Goal: Task Accomplishment & Management: Use online tool/utility

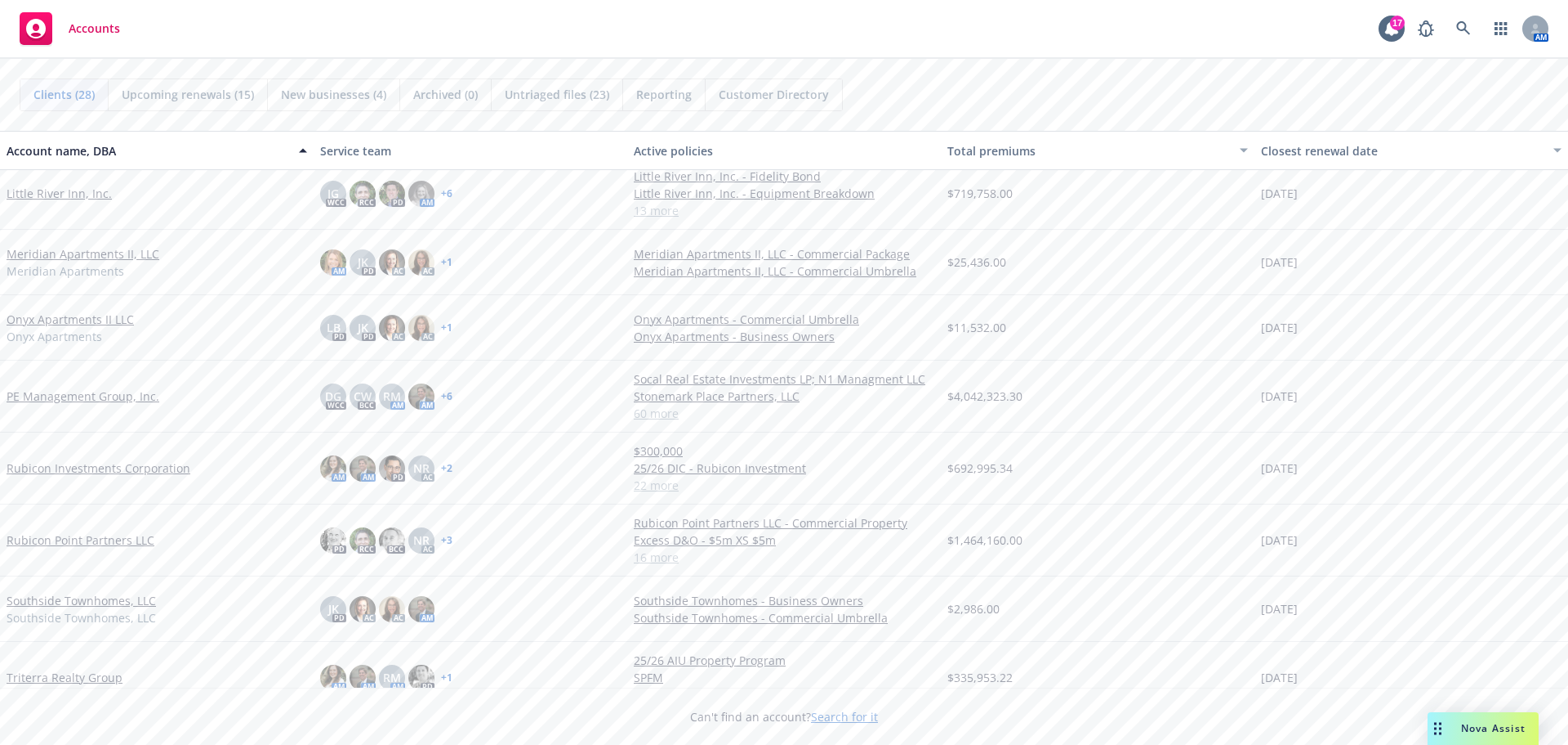
scroll to position [1144, 0]
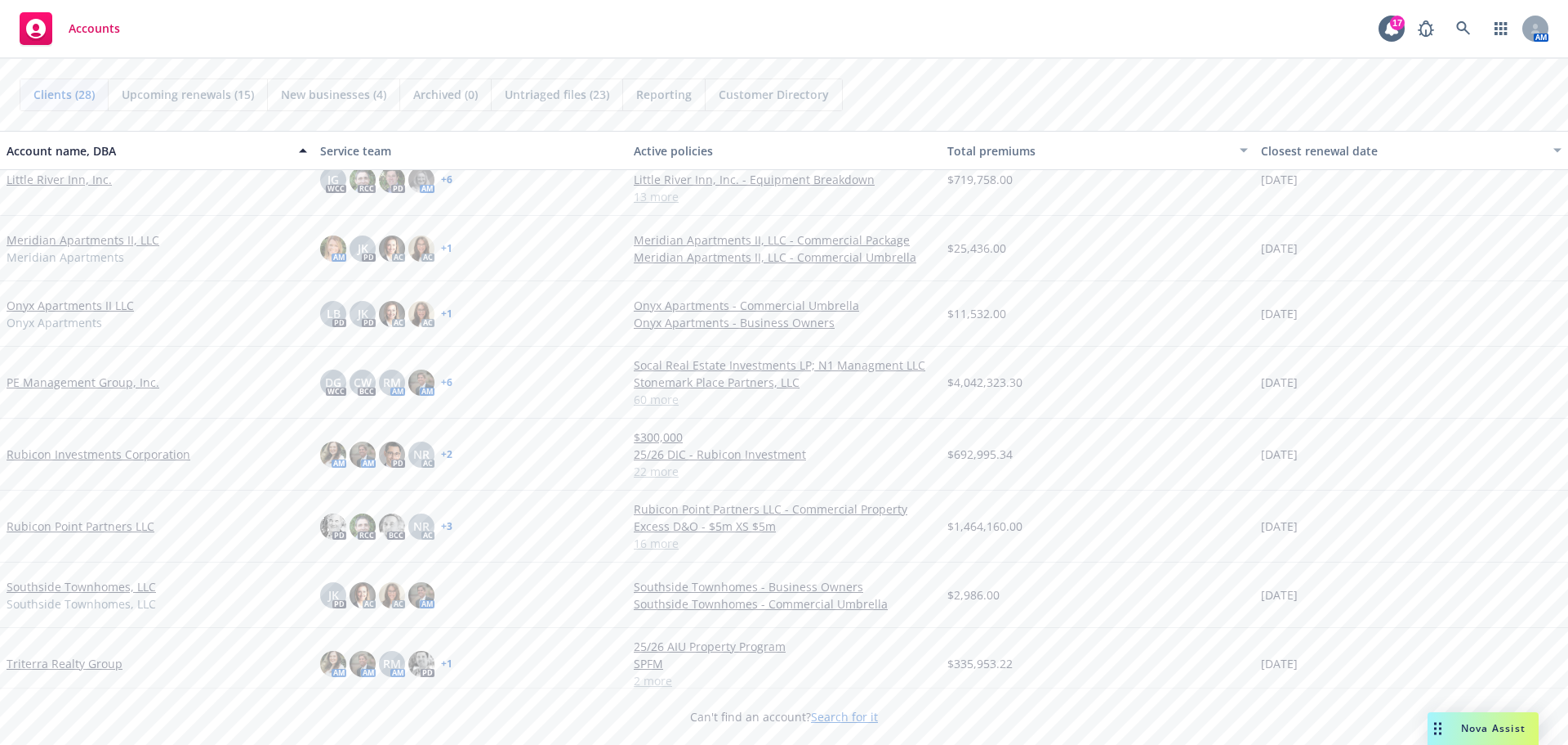
click at [55, 529] on link "Rubicon Point Partners LLC" at bounding box center [80, 526] width 147 height 17
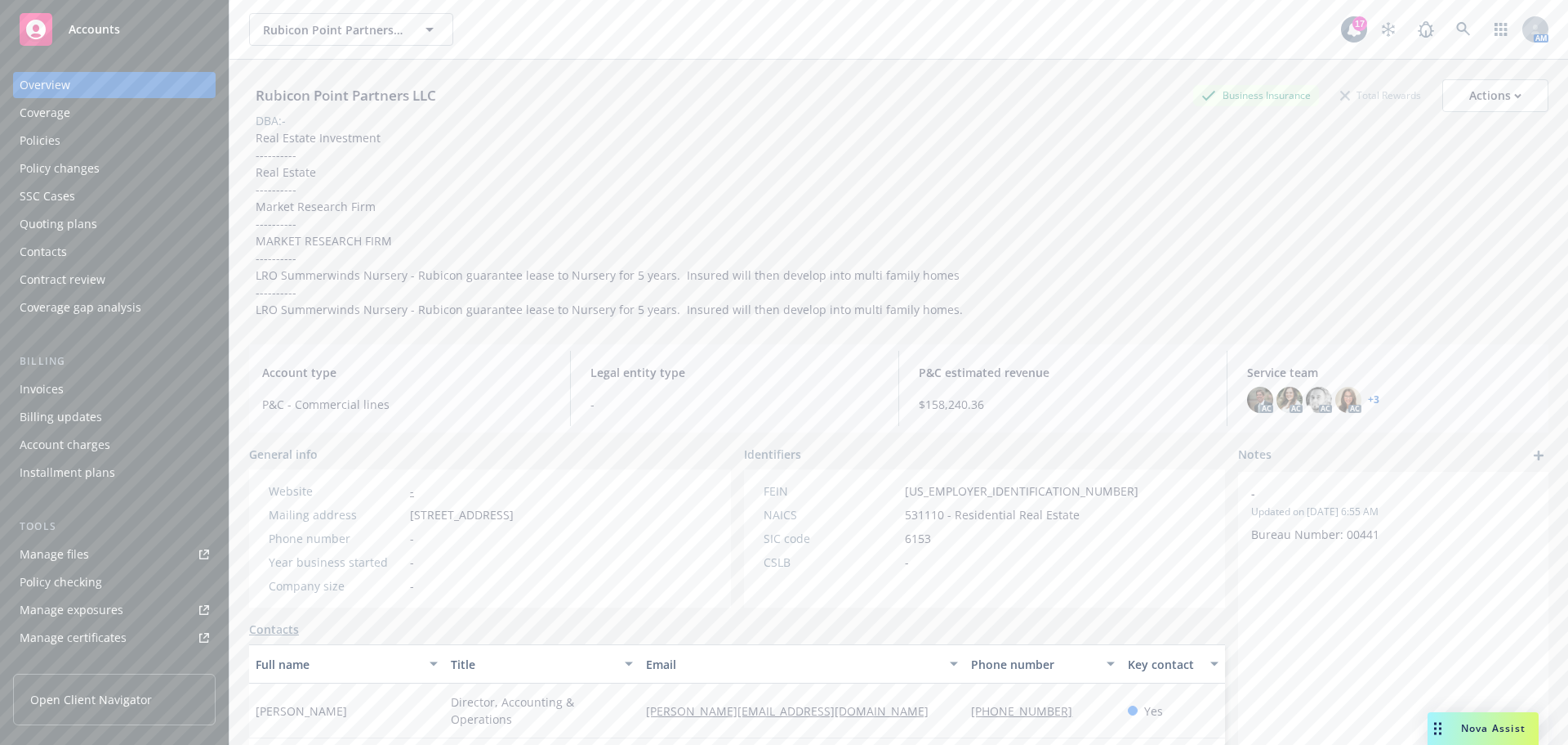
click at [57, 141] on div "Policies" at bounding box center [39, 140] width 40 height 26
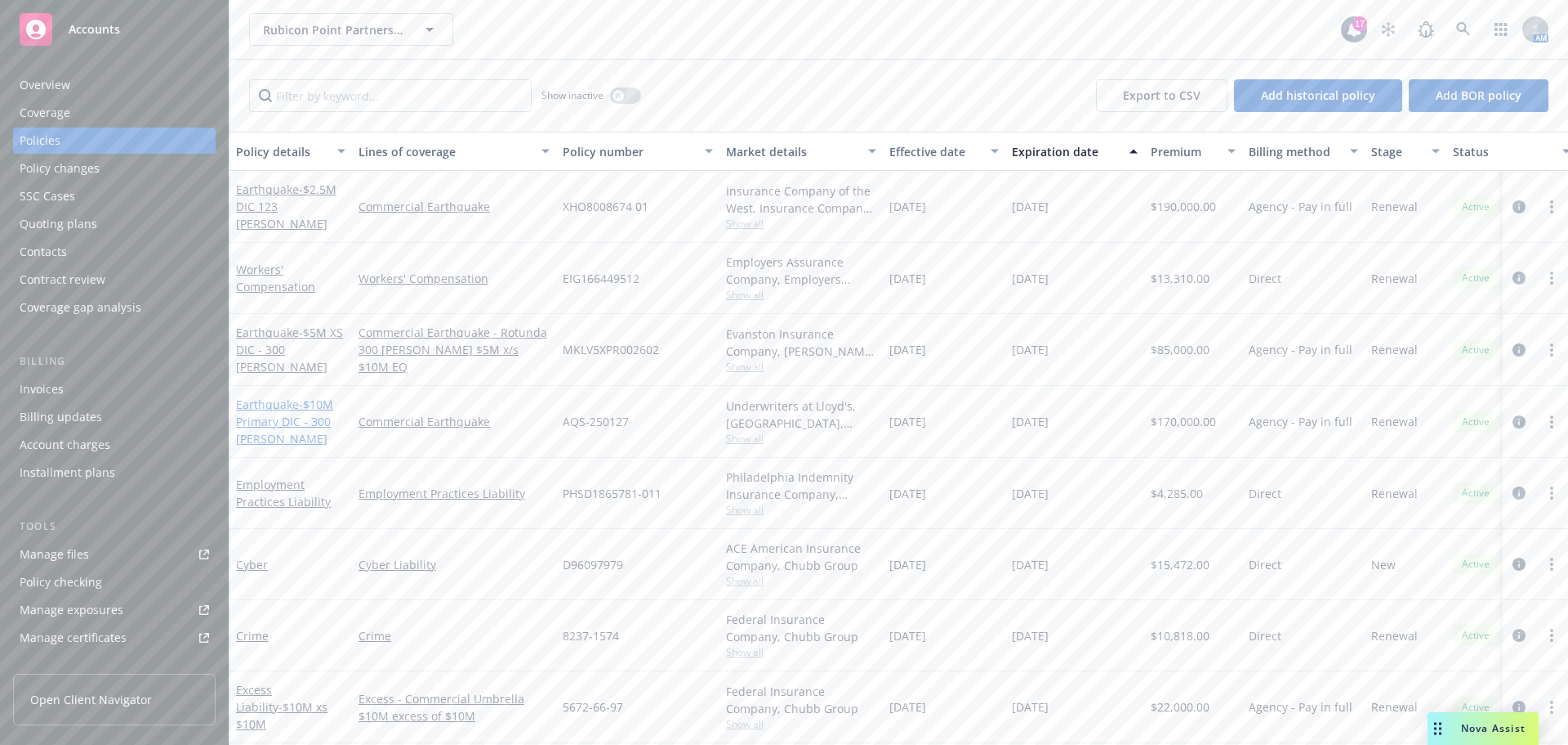
click at [293, 408] on link "Earthquake - $10M Primary DIC - 300 Frank Ogawa" at bounding box center [284, 421] width 97 height 50
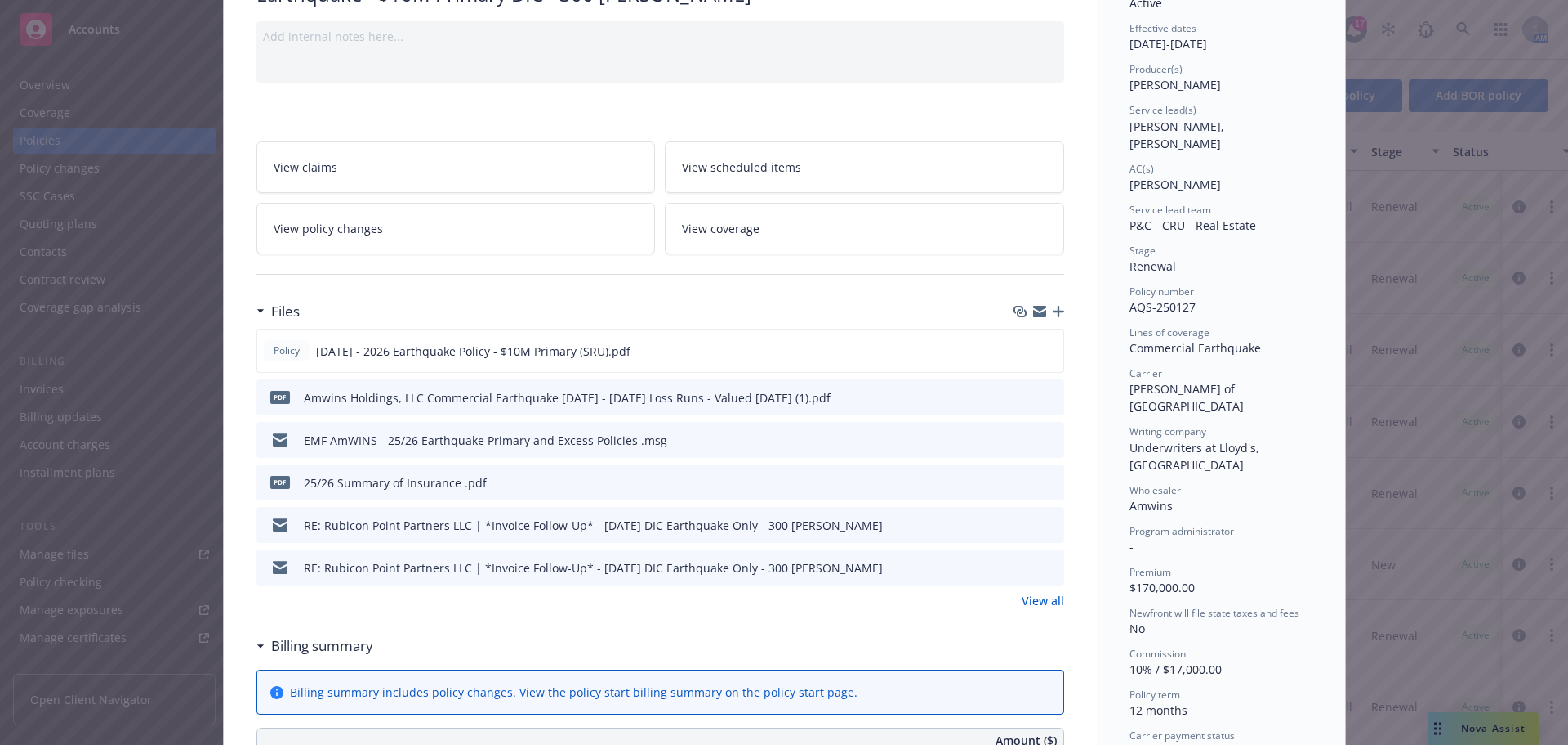
scroll to position [164, 0]
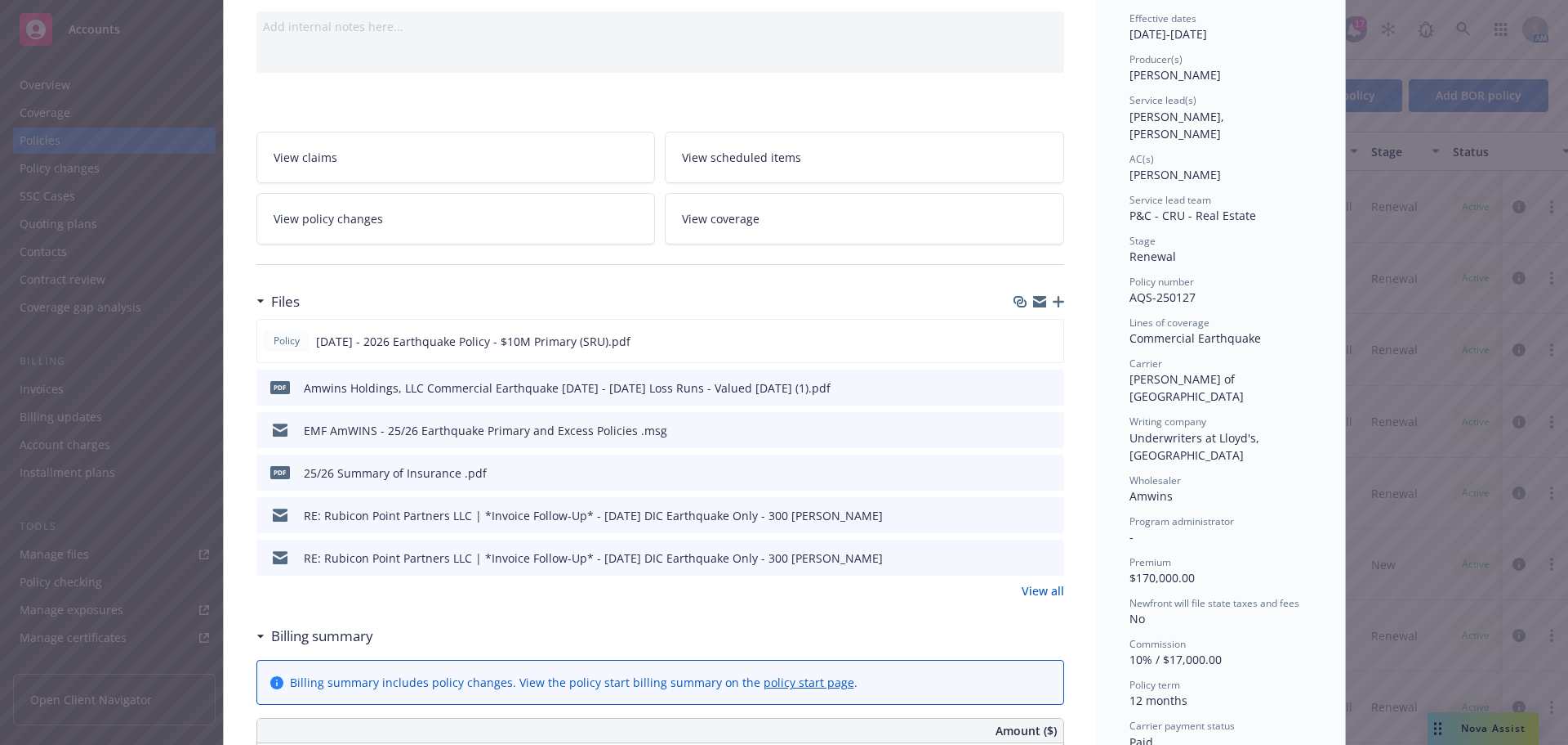
click at [1046, 592] on link "View all" at bounding box center [1043, 591] width 42 height 17
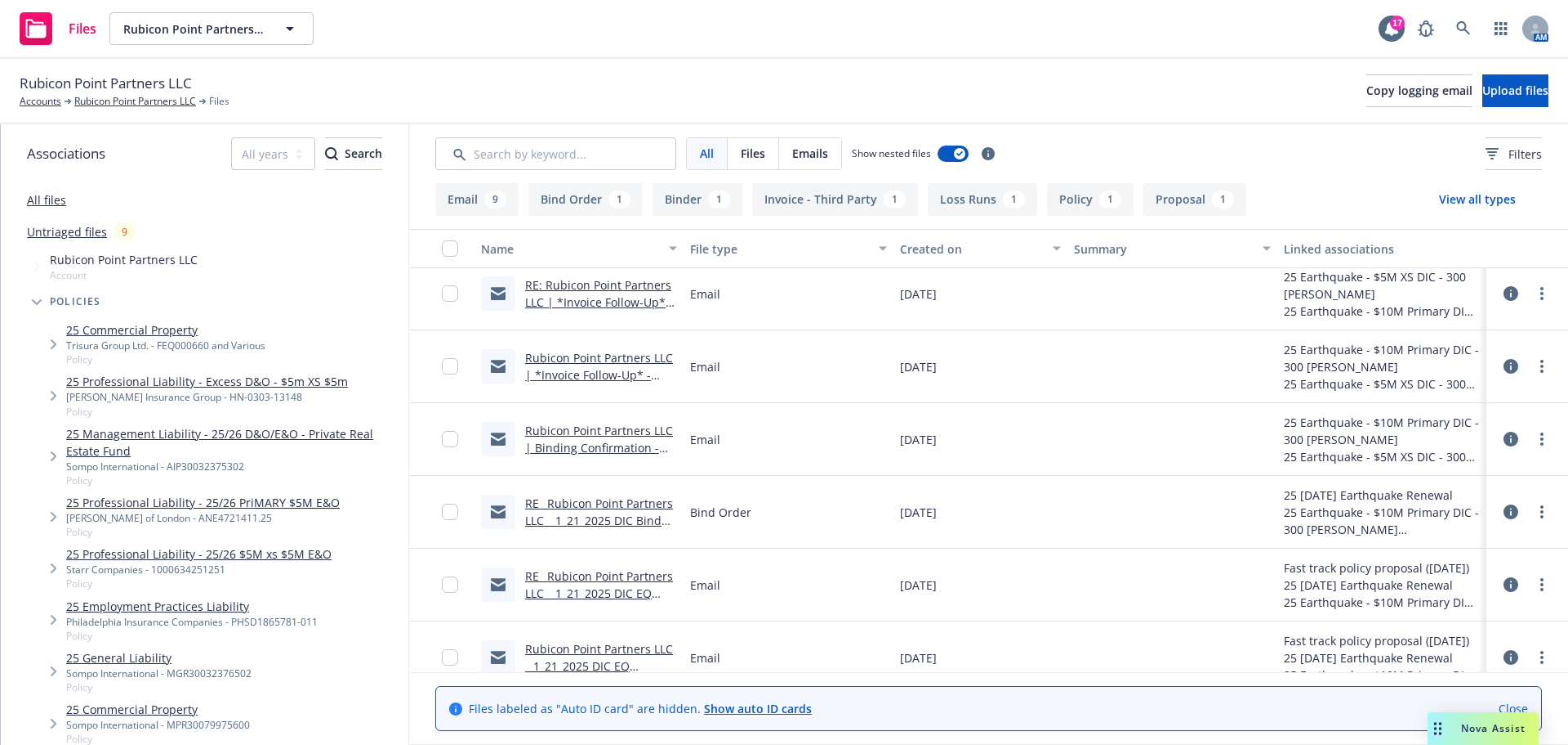
scroll to position [508, 0]
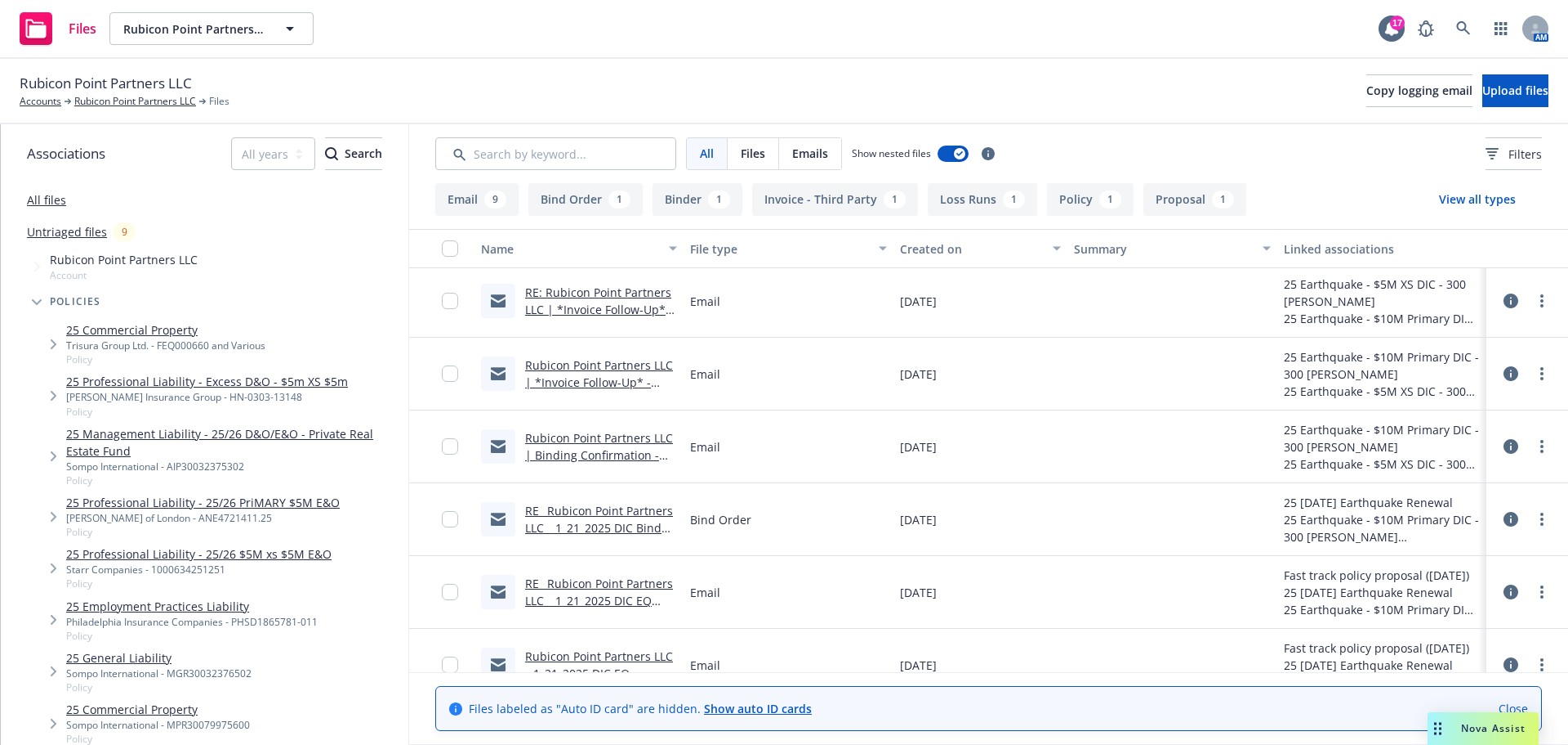
click at [584, 440] on link "Rubicon Point Partners LLC | Binding Confirmation - 1/21/2025 DIC Earthquake On…" at bounding box center [600, 464] width 150 height 67
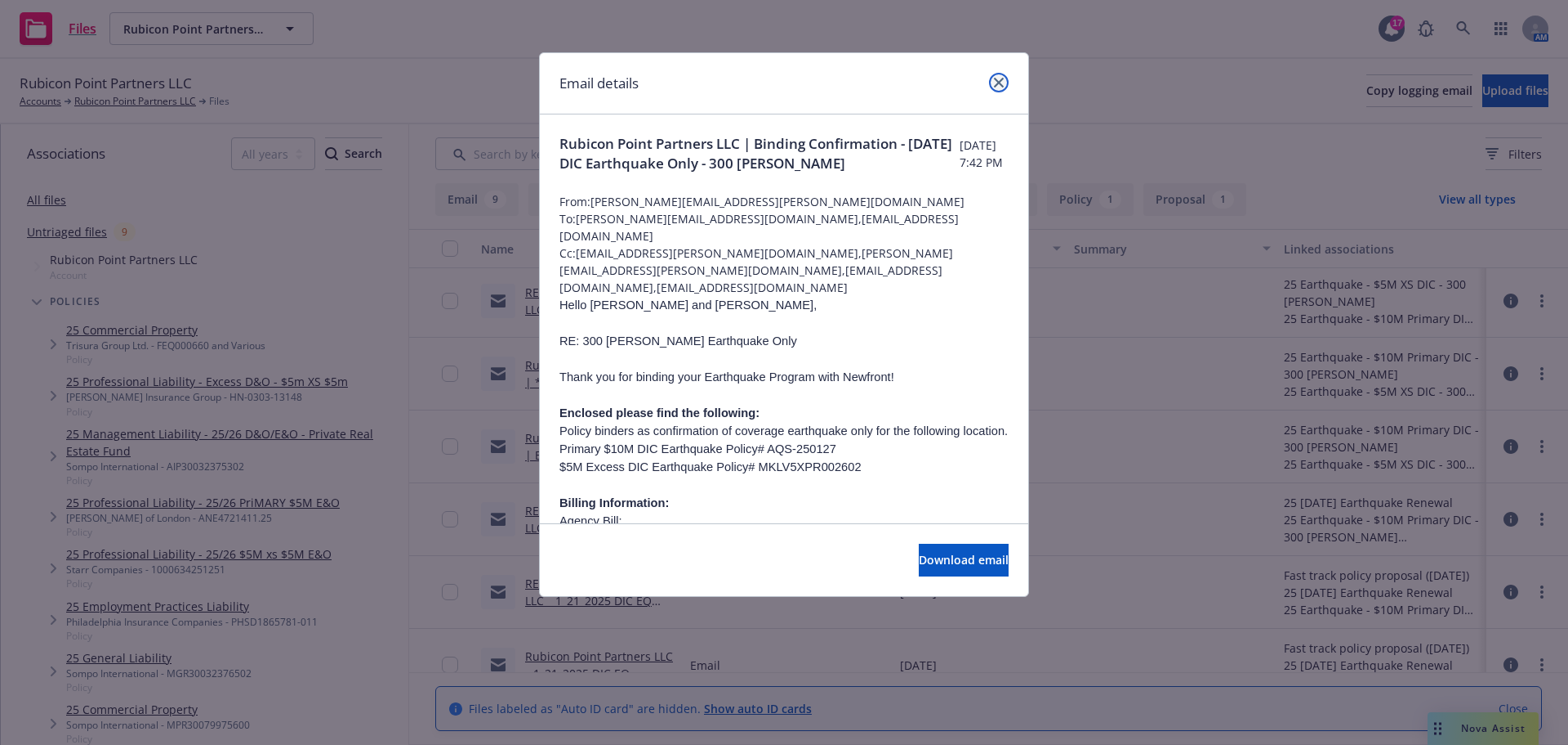
click at [997, 82] on icon "close" at bounding box center [999, 83] width 10 height 10
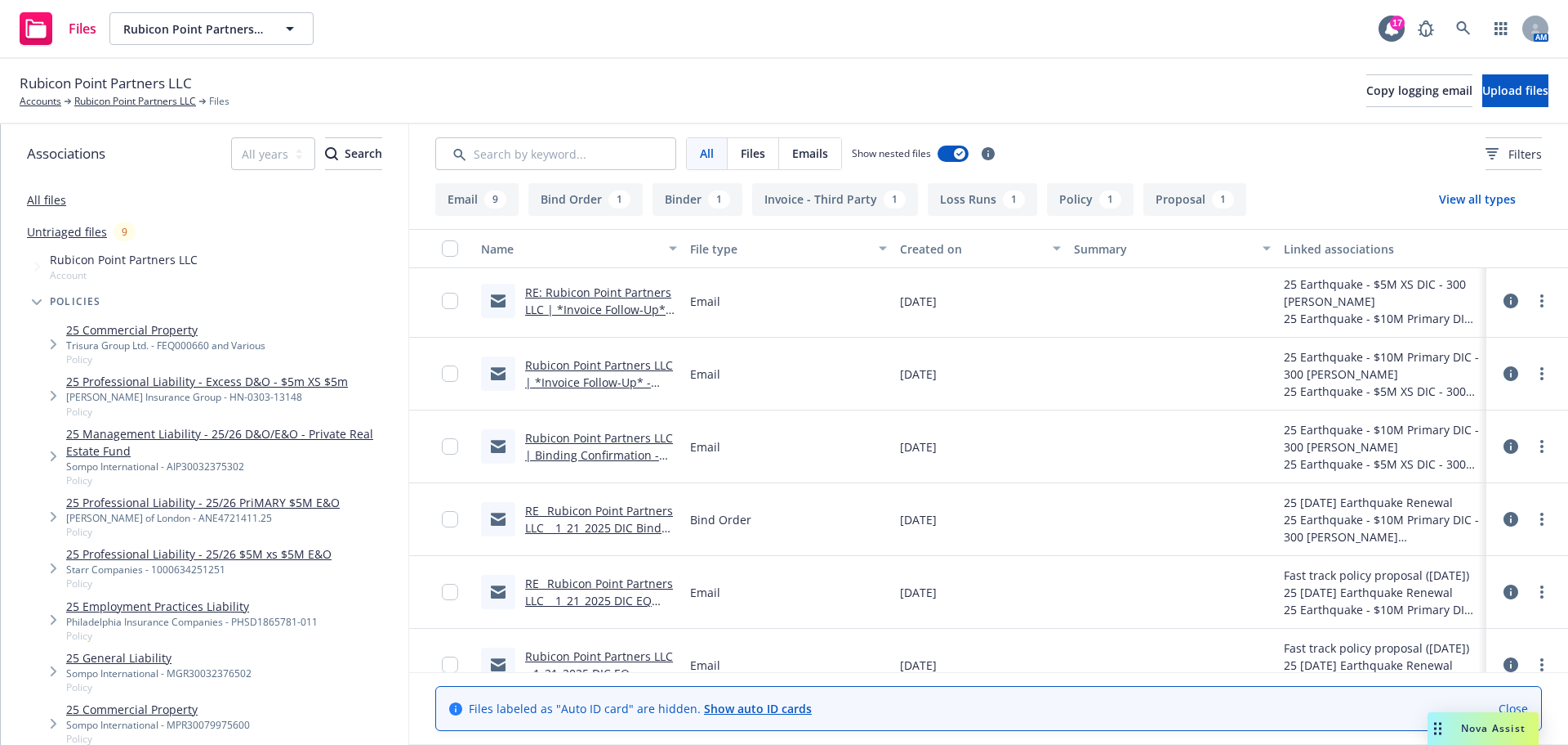
click at [602, 363] on link "Rubicon Point Partners LLC | *Invoice Follow-Up* - 1/21/2025 DIC Earthquake Onl…" at bounding box center [600, 391] width 150 height 67
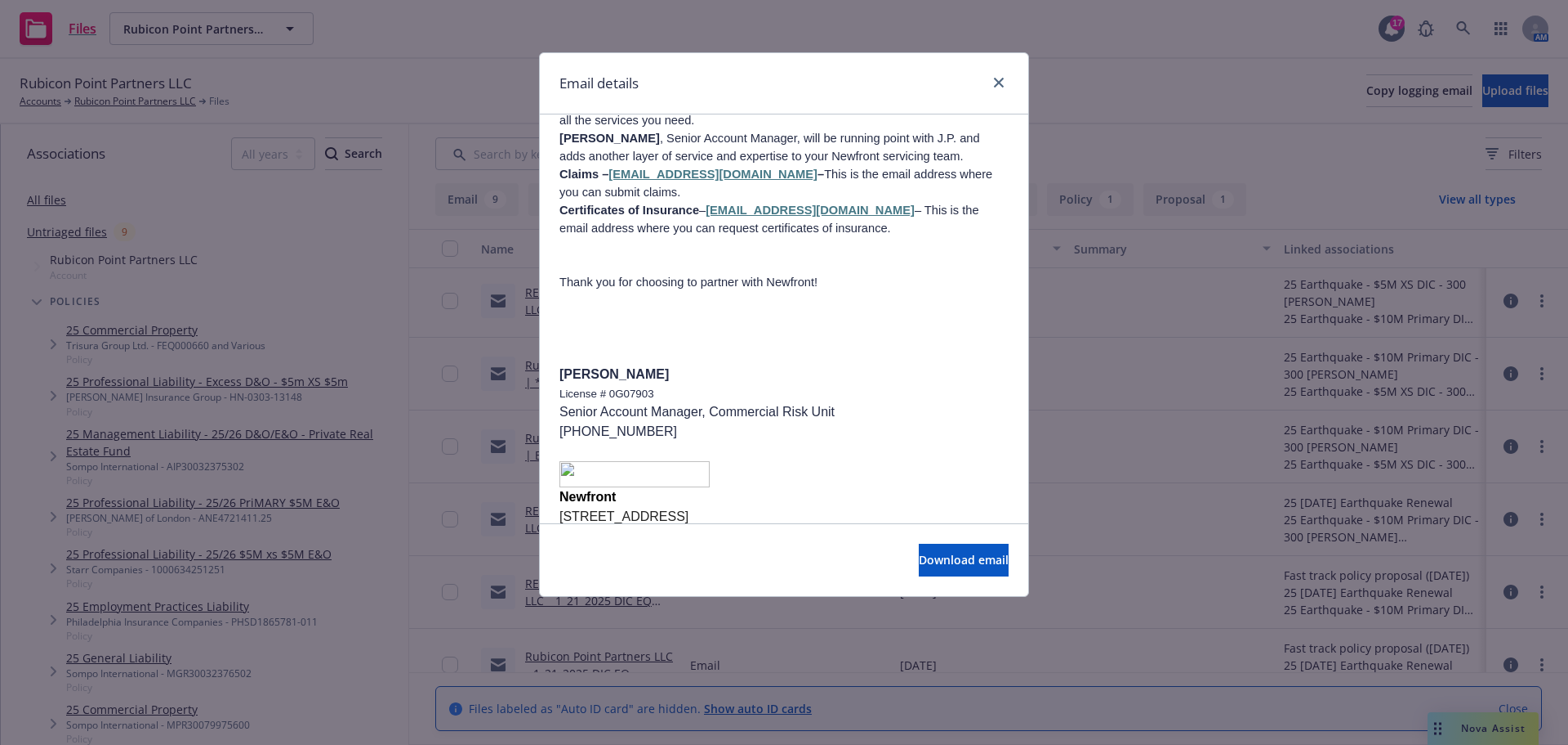
scroll to position [1106, 0]
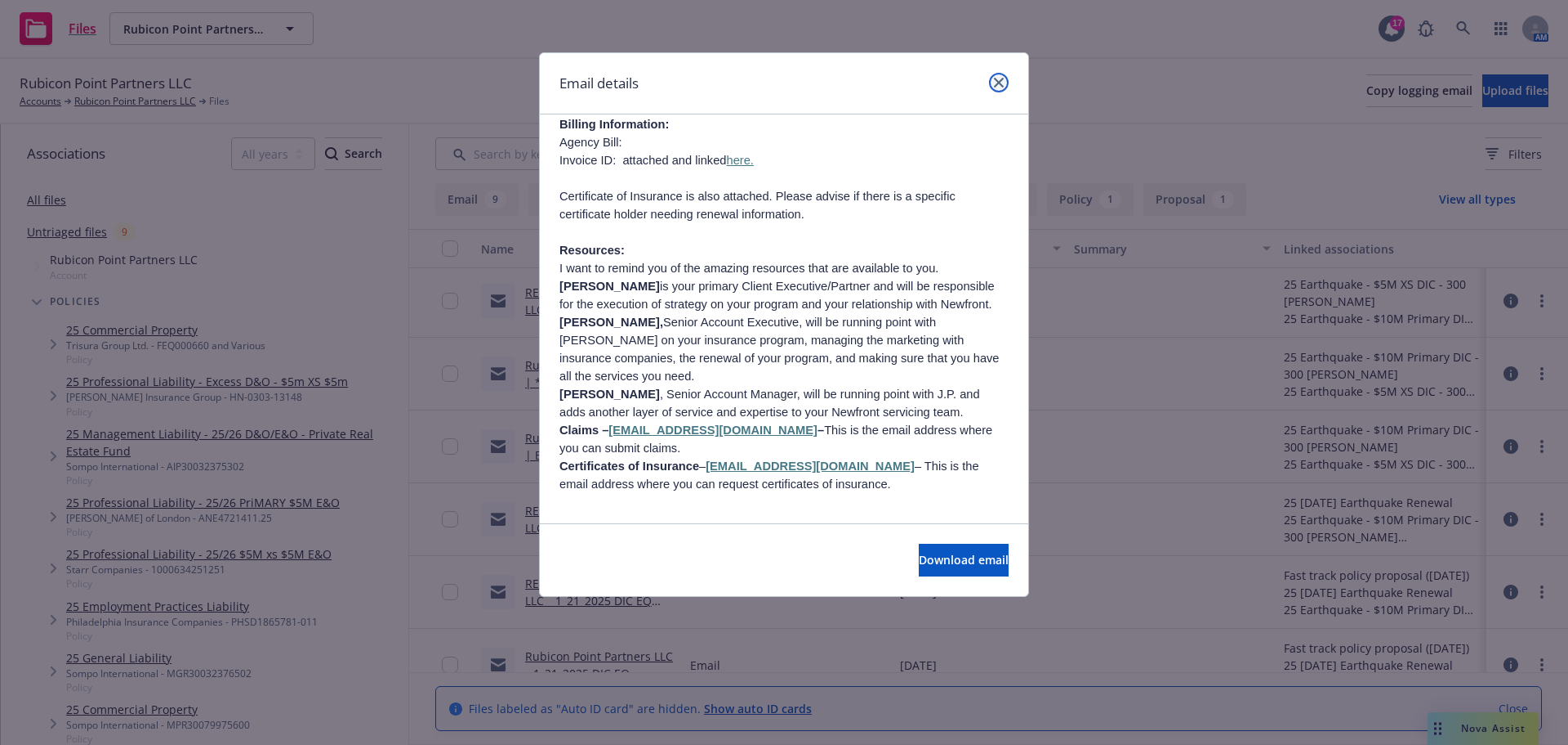
click at [997, 76] on link "close" at bounding box center [999, 82] width 19 height 19
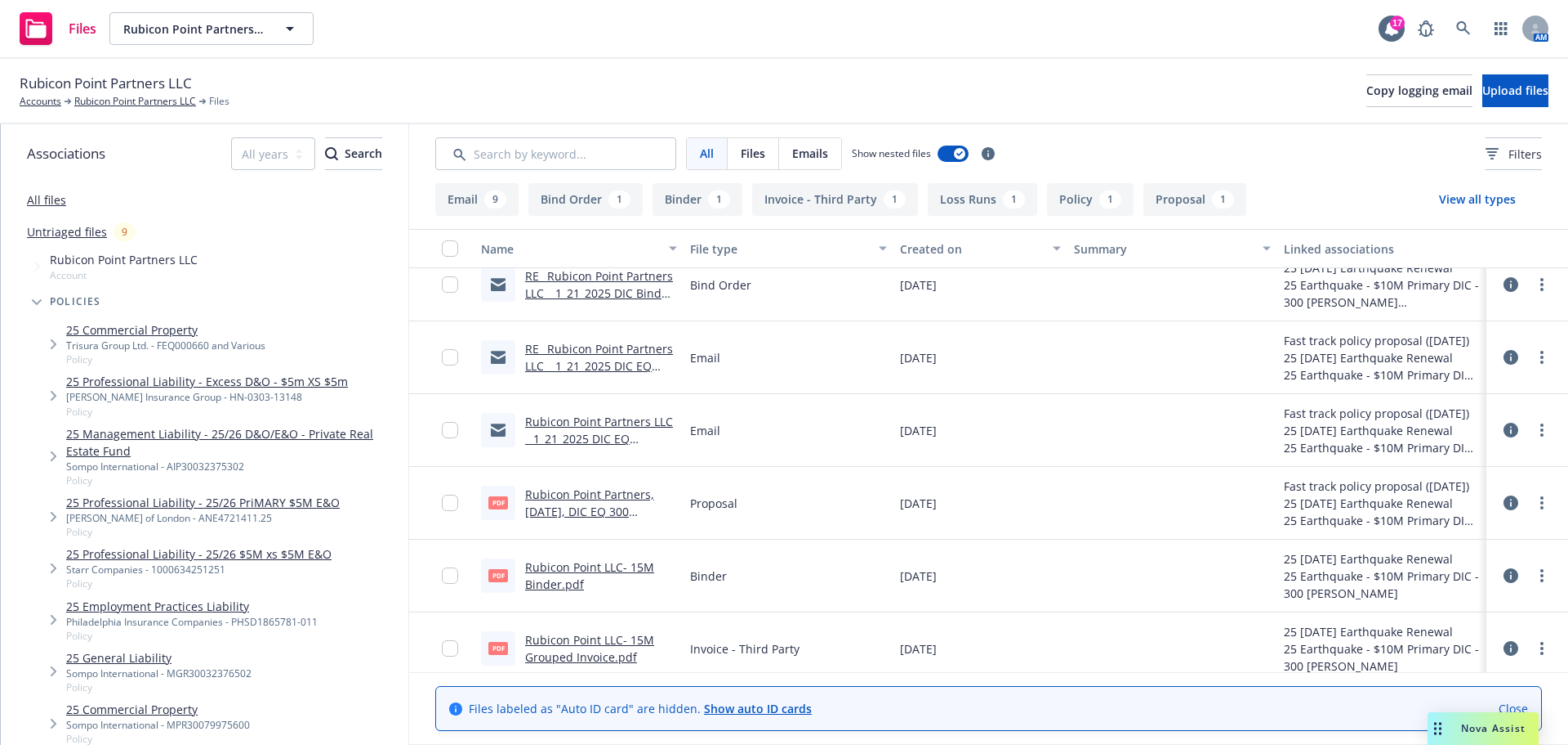
scroll to position [753, 0]
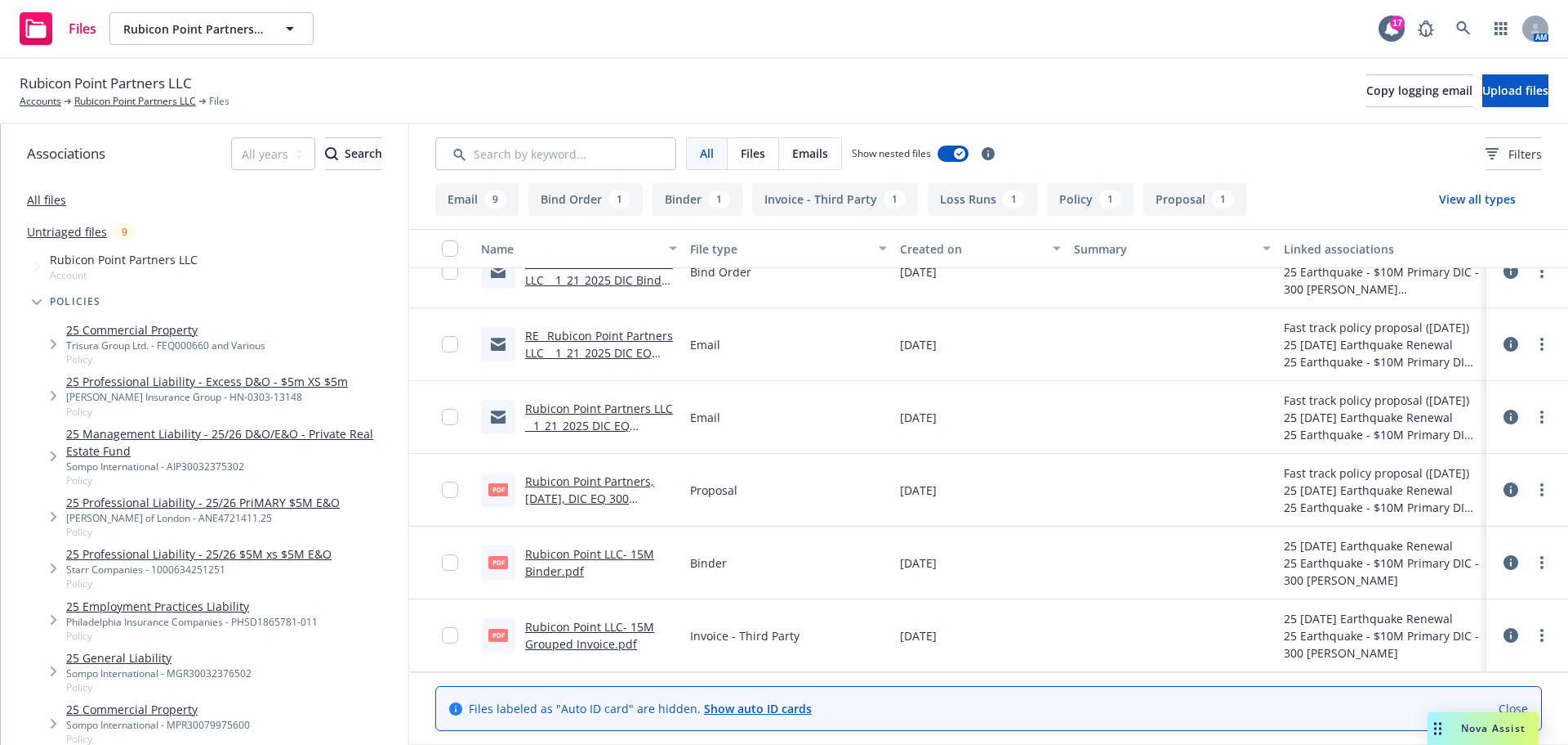
click at [570, 410] on link "Rubicon Point Partners LLC _ 1_21_2025 DIC EQ Proposal 300 Frank Ogawa-Rotunda.…" at bounding box center [598, 435] width 147 height 67
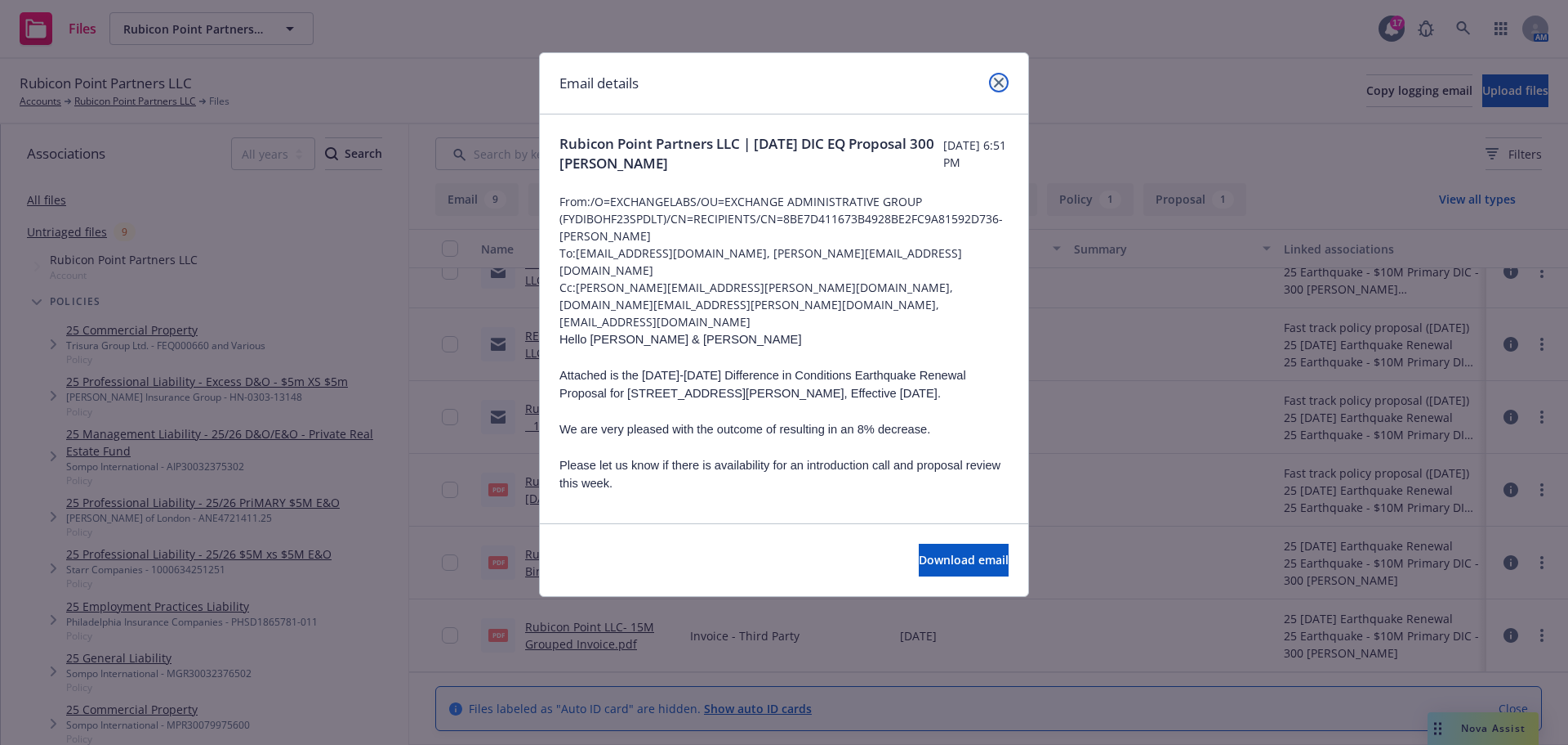
click at [996, 75] on link "close" at bounding box center [999, 82] width 19 height 19
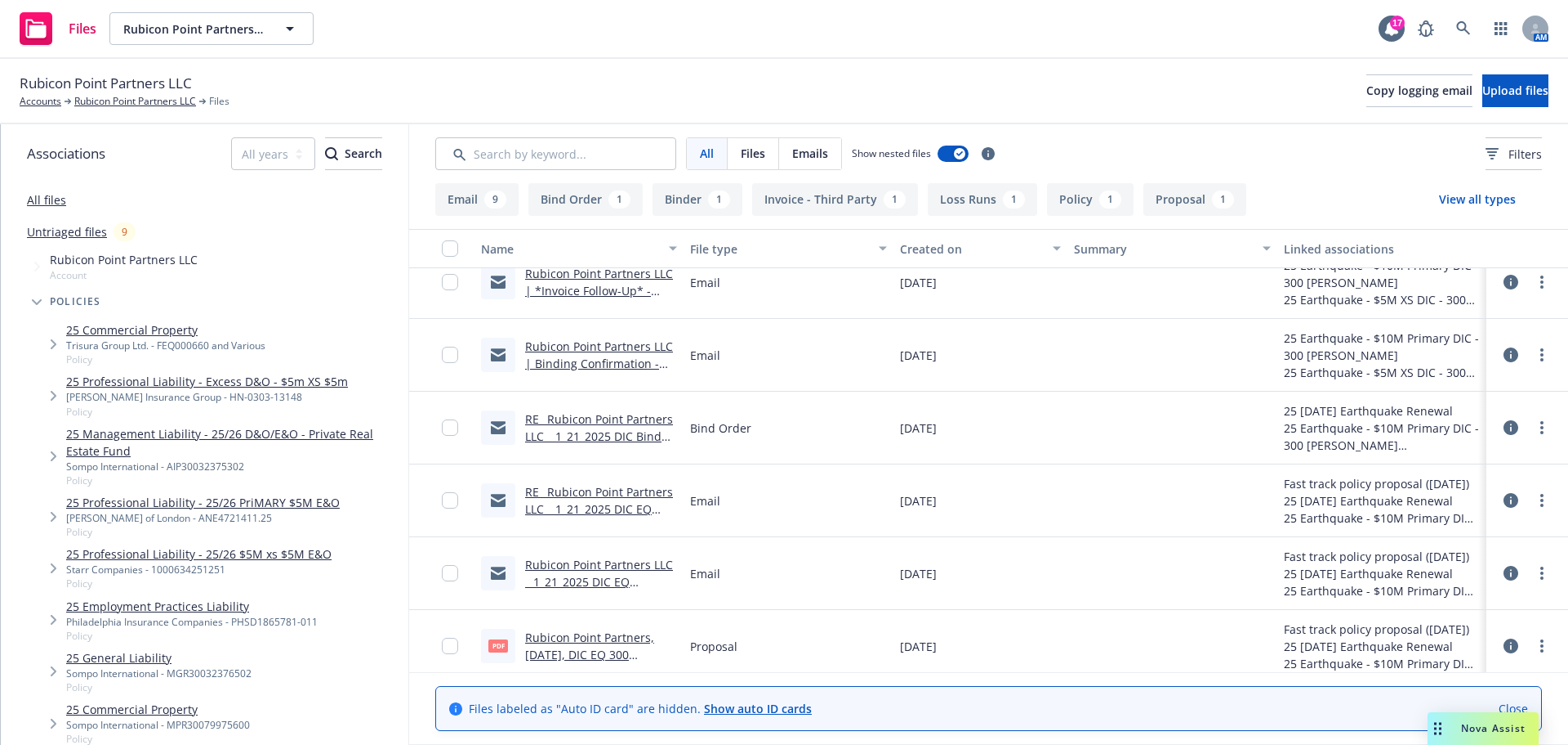
scroll to position [589, 0]
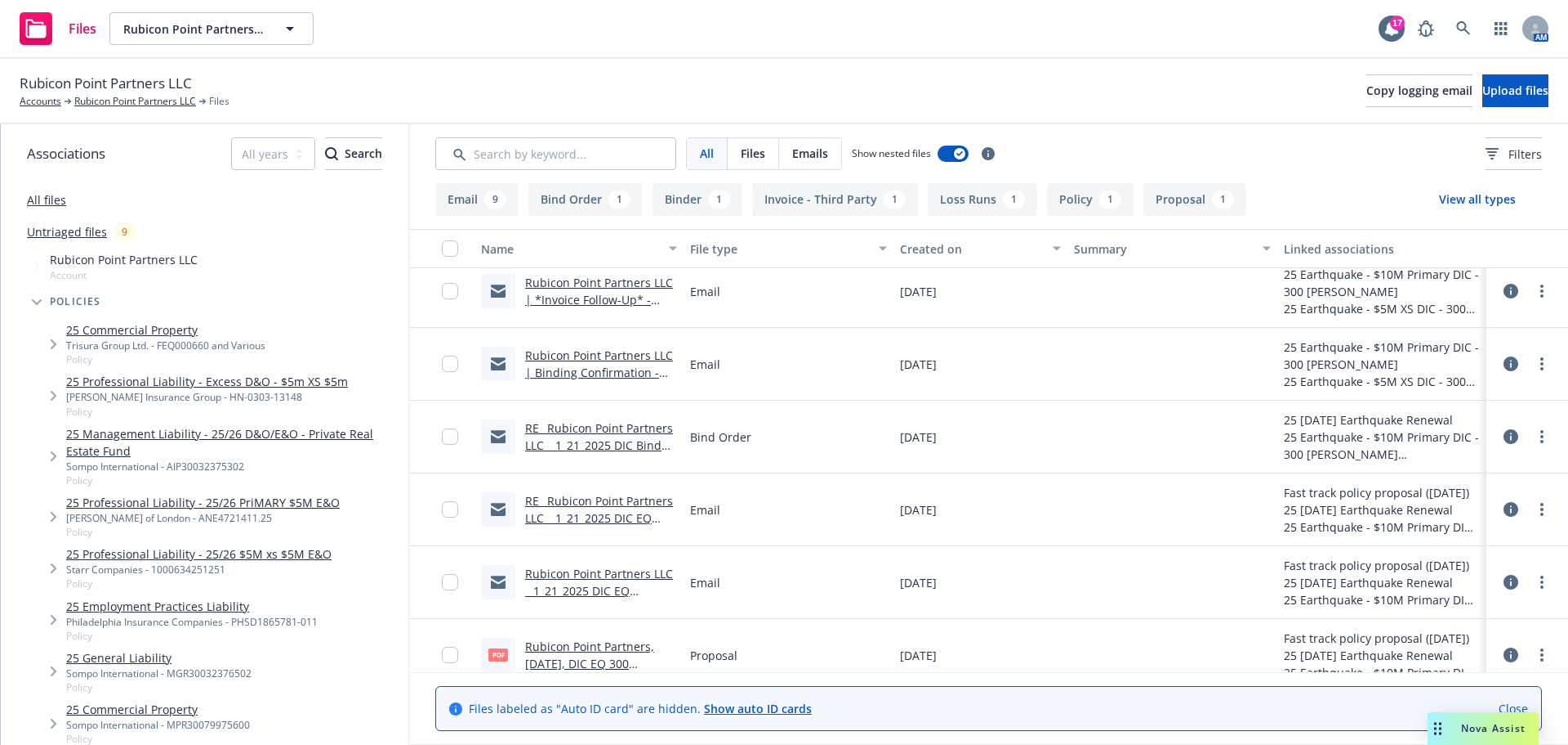
click at [588, 508] on link "RE_ Rubicon Point Partners LLC _ 1_21_2025 DIC EQ Proposal 300 Frank Ogawa-Rotu…" at bounding box center [598, 526] width 147 height 67
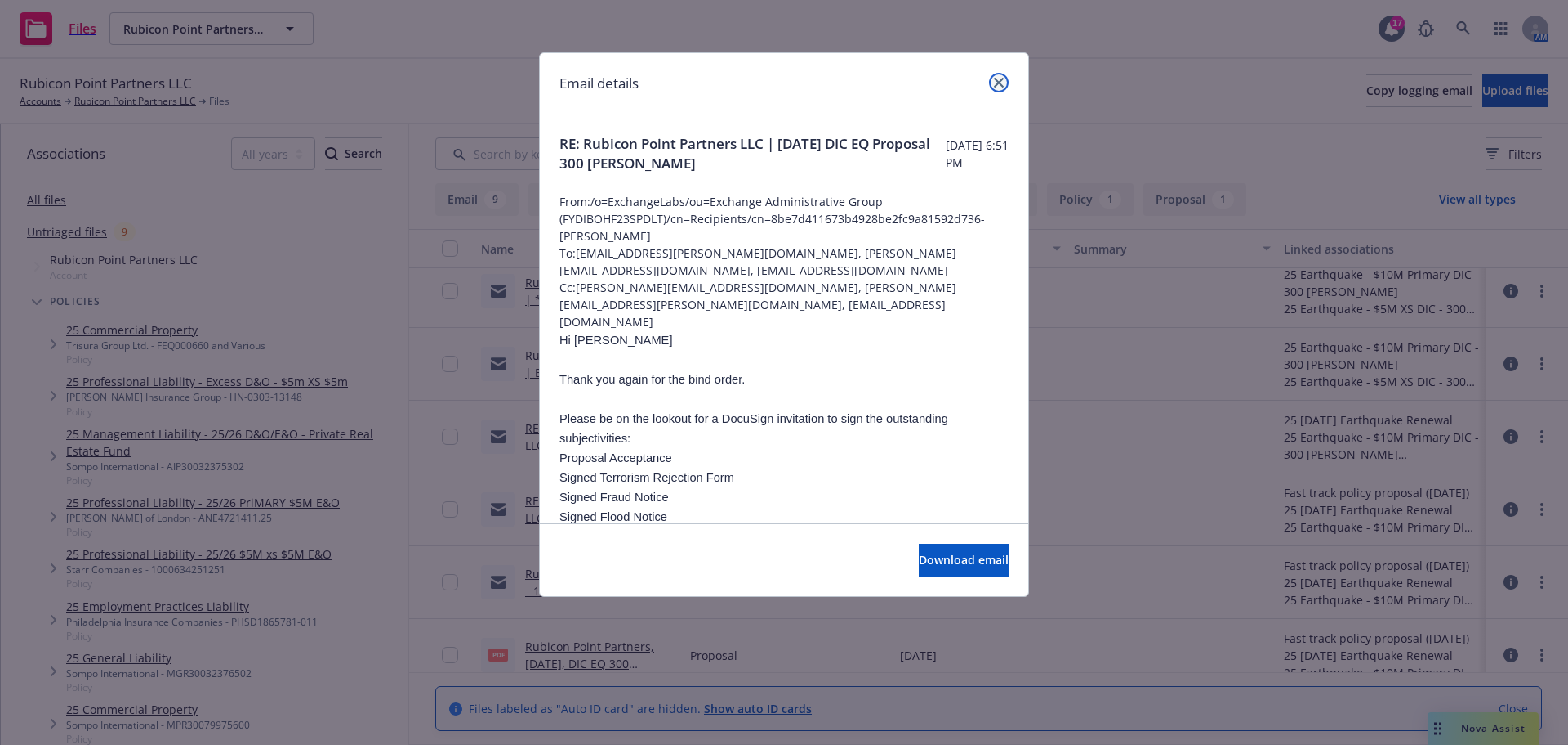
click at [1003, 78] on icon "close" at bounding box center [999, 83] width 10 height 10
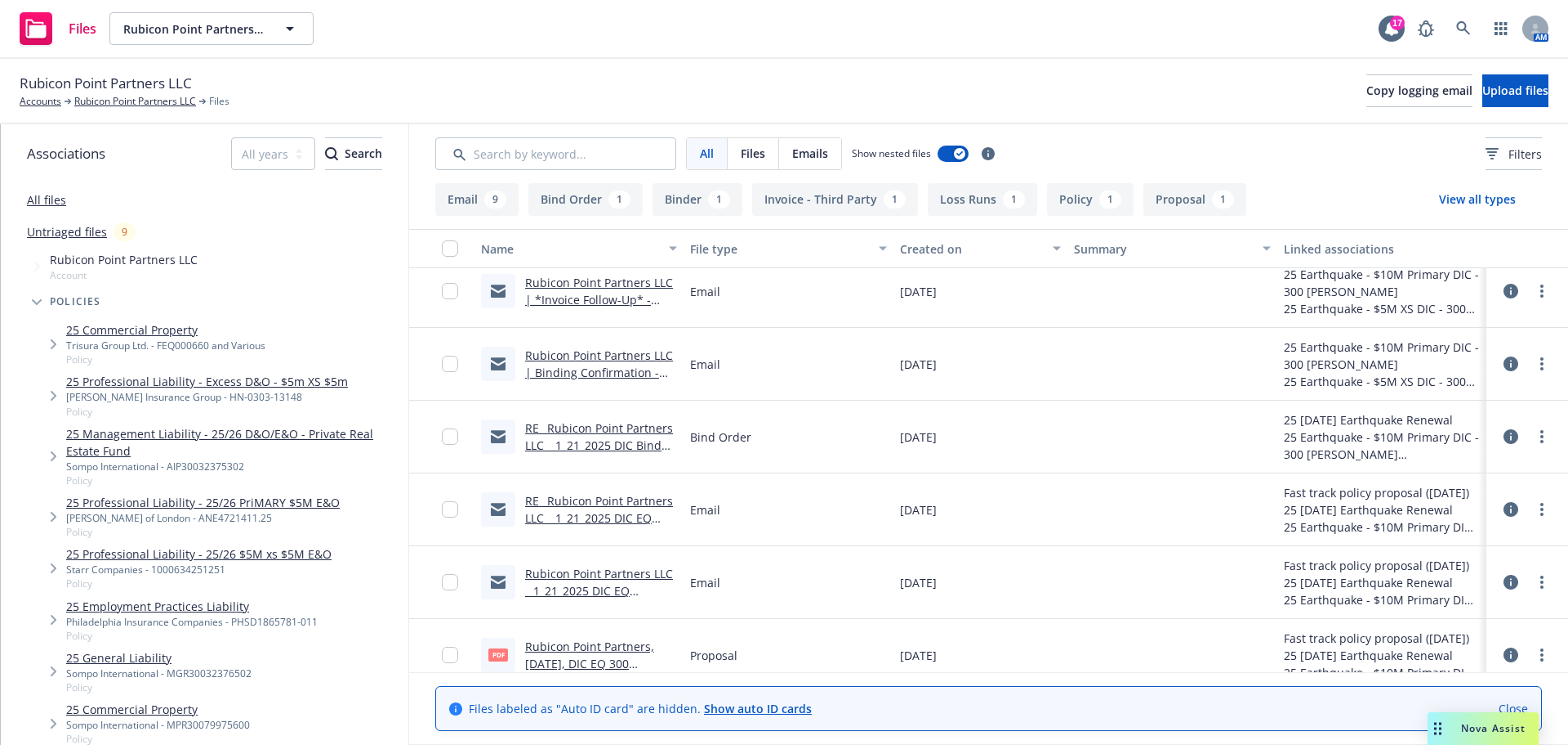
click at [620, 433] on link "RE_ Rubicon Point Partners LLC _ 1_21_2025 DIC Bind Order - 300 Frank Ogawa.msg" at bounding box center [598, 454] width 147 height 67
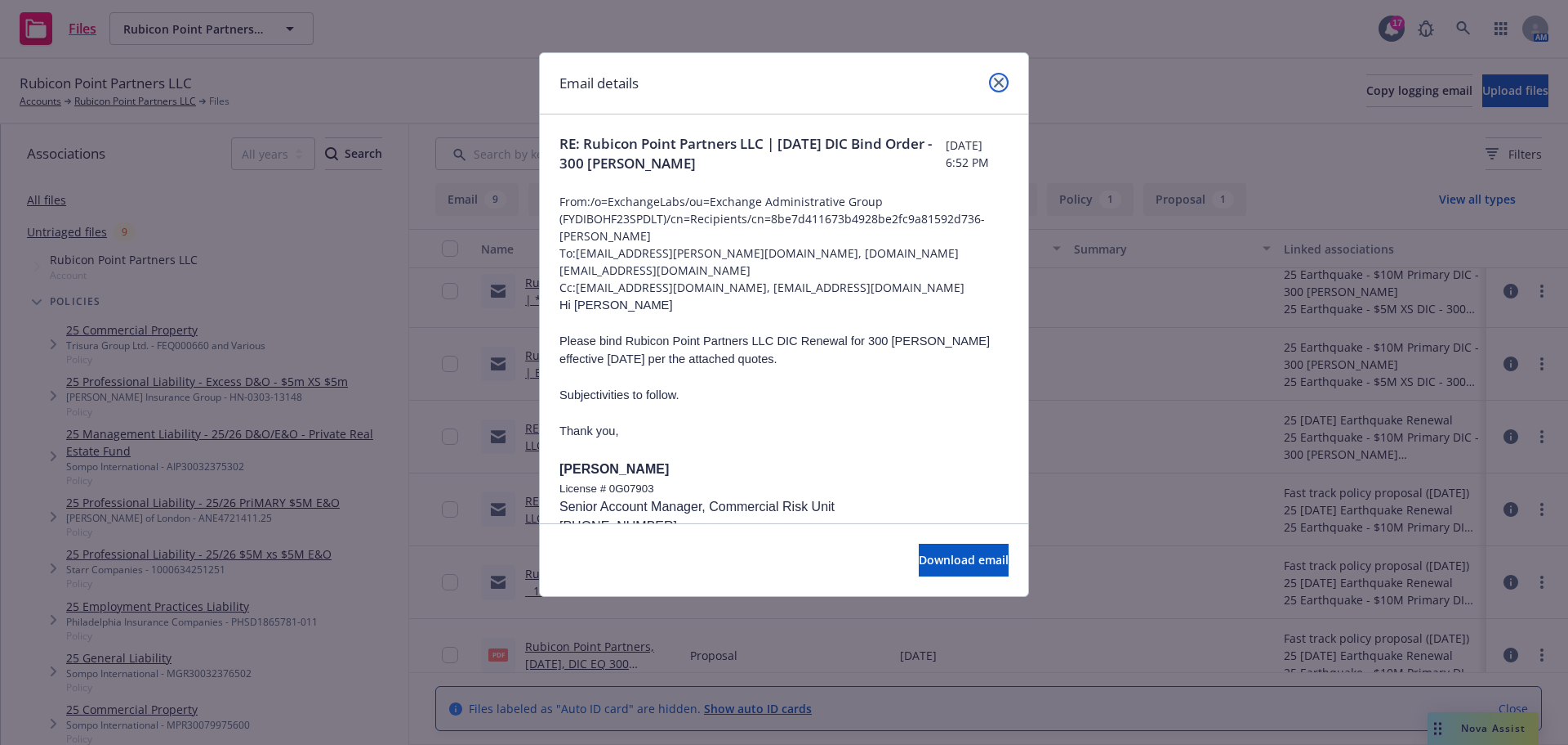
click at [996, 86] on icon "close" at bounding box center [999, 83] width 10 height 10
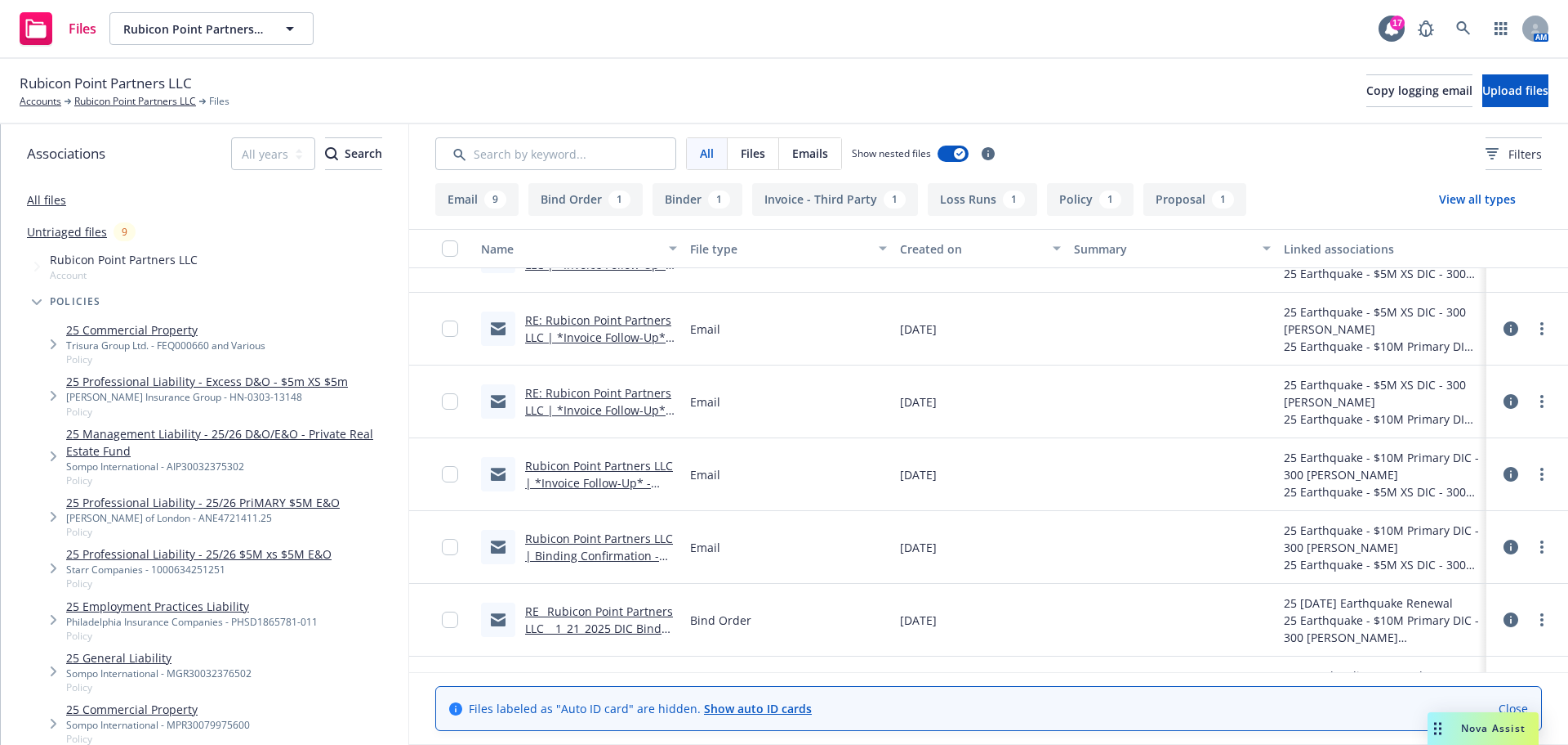
scroll to position [262, 0]
click at [572, 469] on link "RE: Rubicon Point Partners LLC | *Invoice Follow-Up* - 1/21/2025 DIC Earthquake…" at bounding box center [600, 493] width 150 height 67
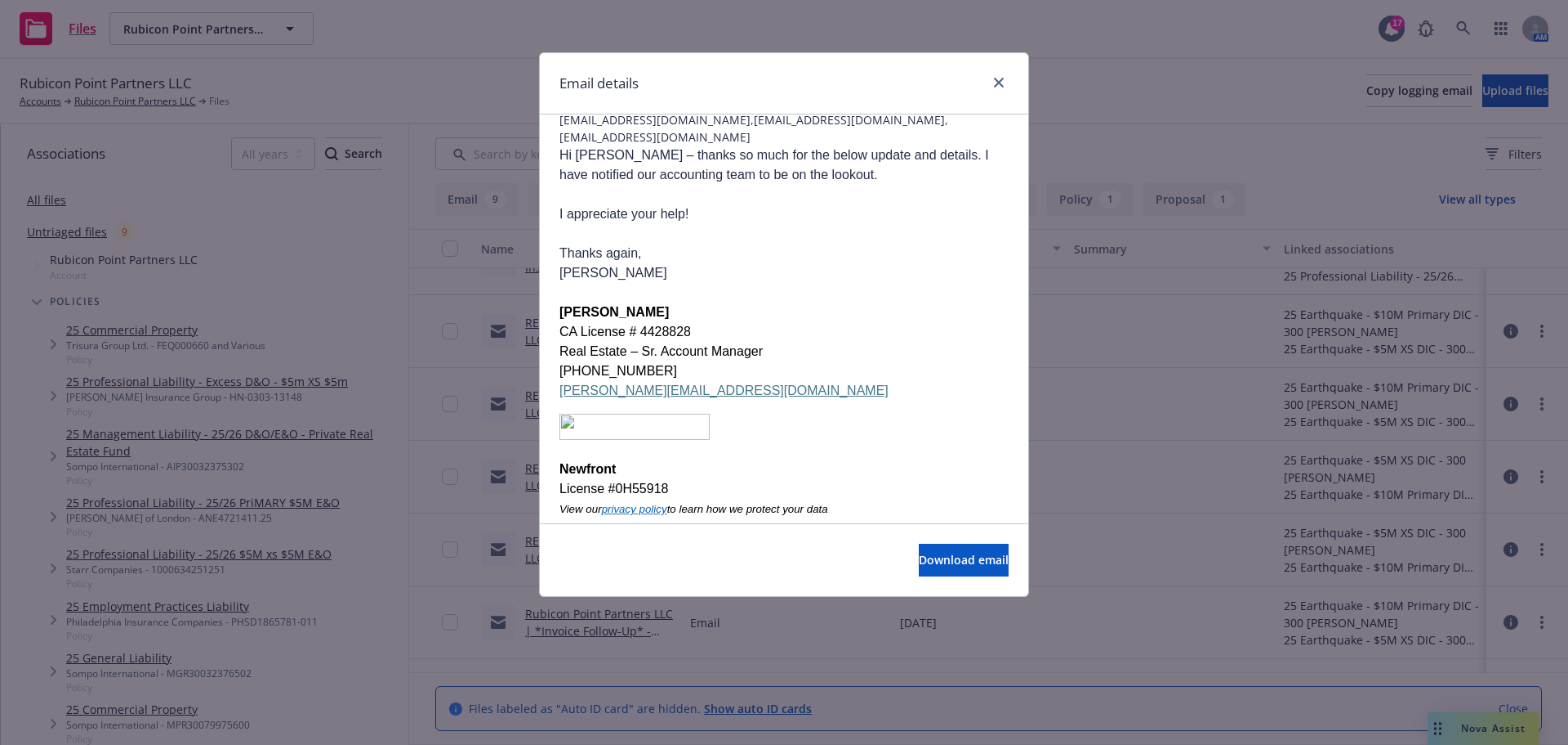
scroll to position [409, 0]
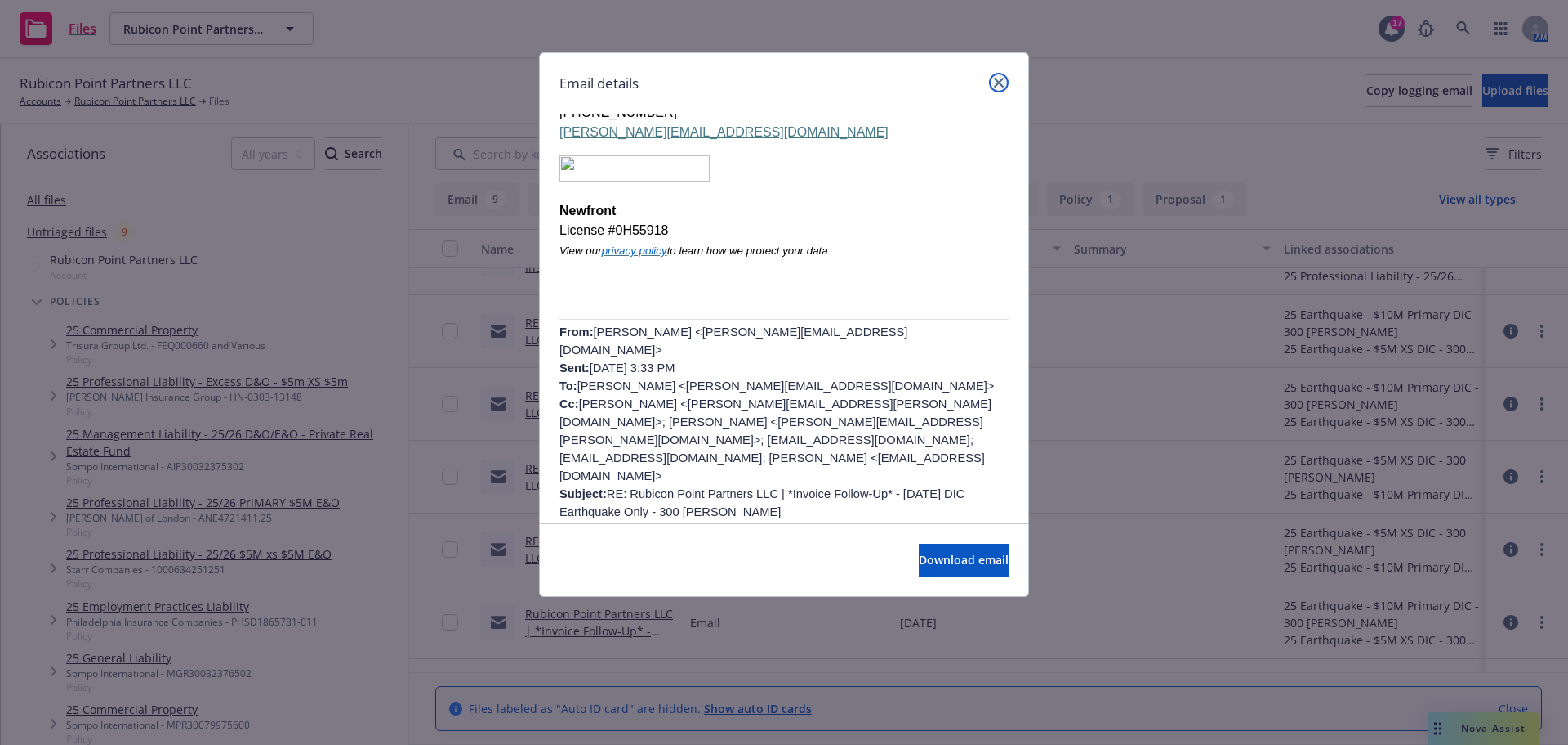
click at [991, 81] on link "close" at bounding box center [999, 82] width 19 height 19
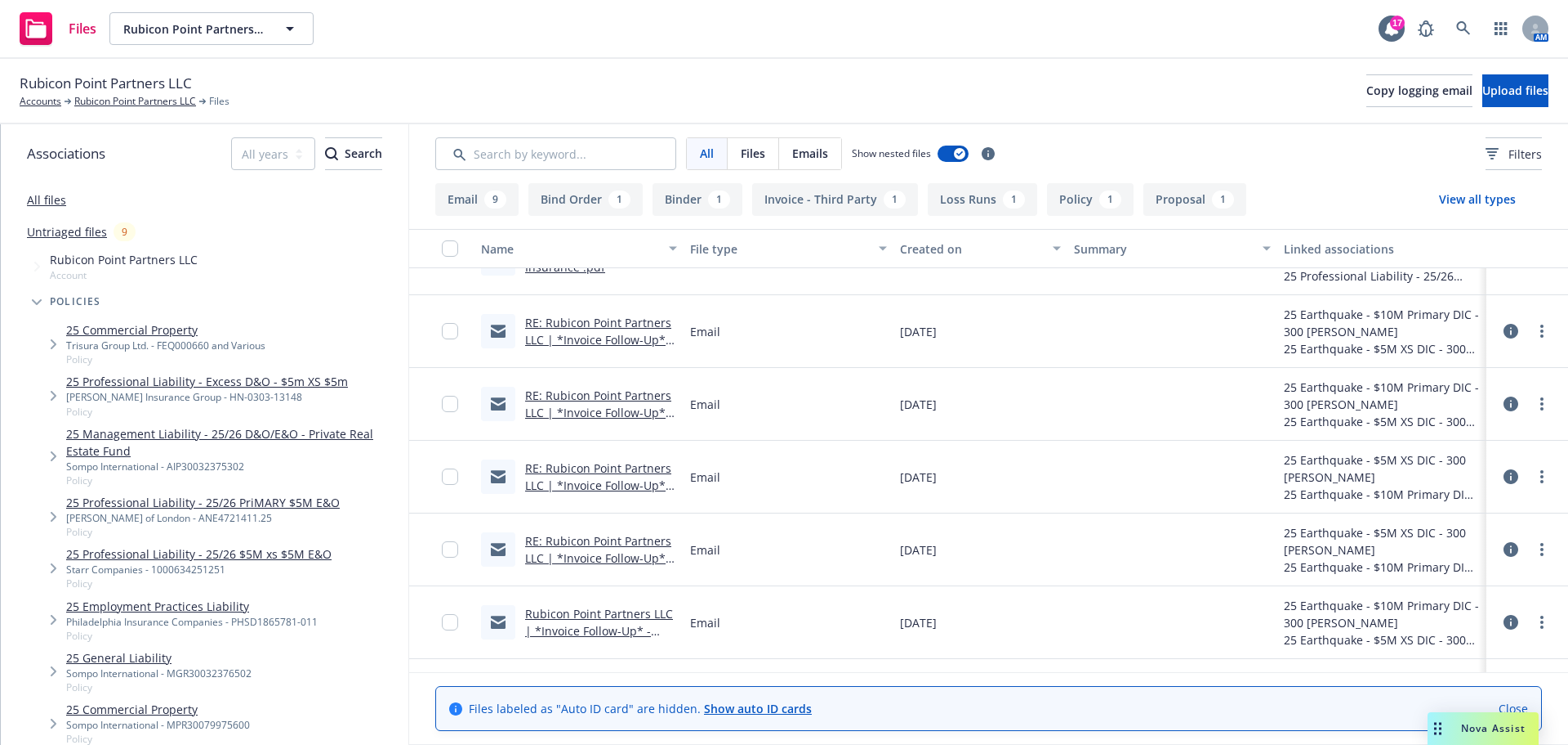
click at [612, 323] on link "RE: Rubicon Point Partners LLC | *Invoice Follow-Up* - 1/21/2025 DIC Earthquake…" at bounding box center [600, 348] width 150 height 67
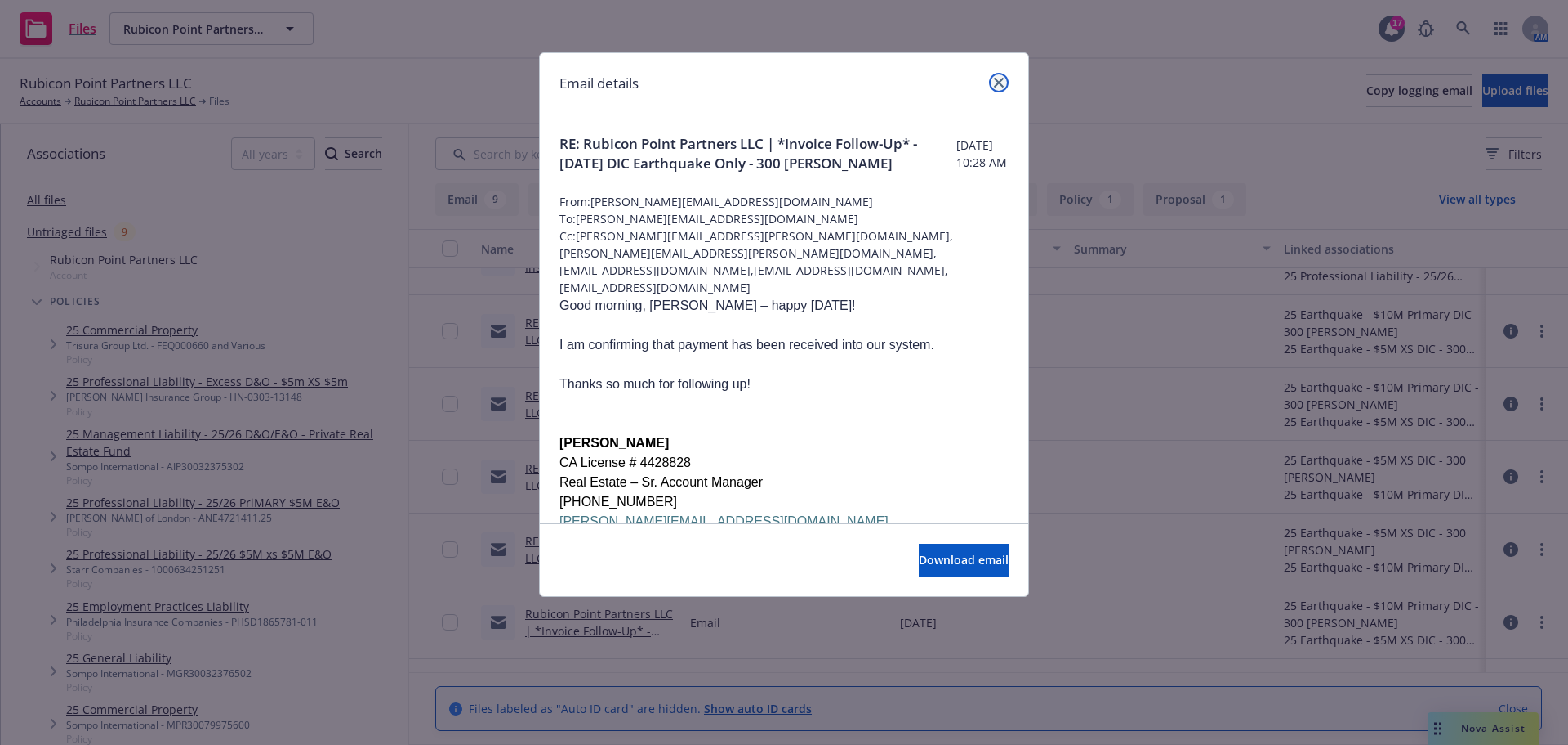
click at [1002, 84] on icon "close" at bounding box center [999, 83] width 10 height 10
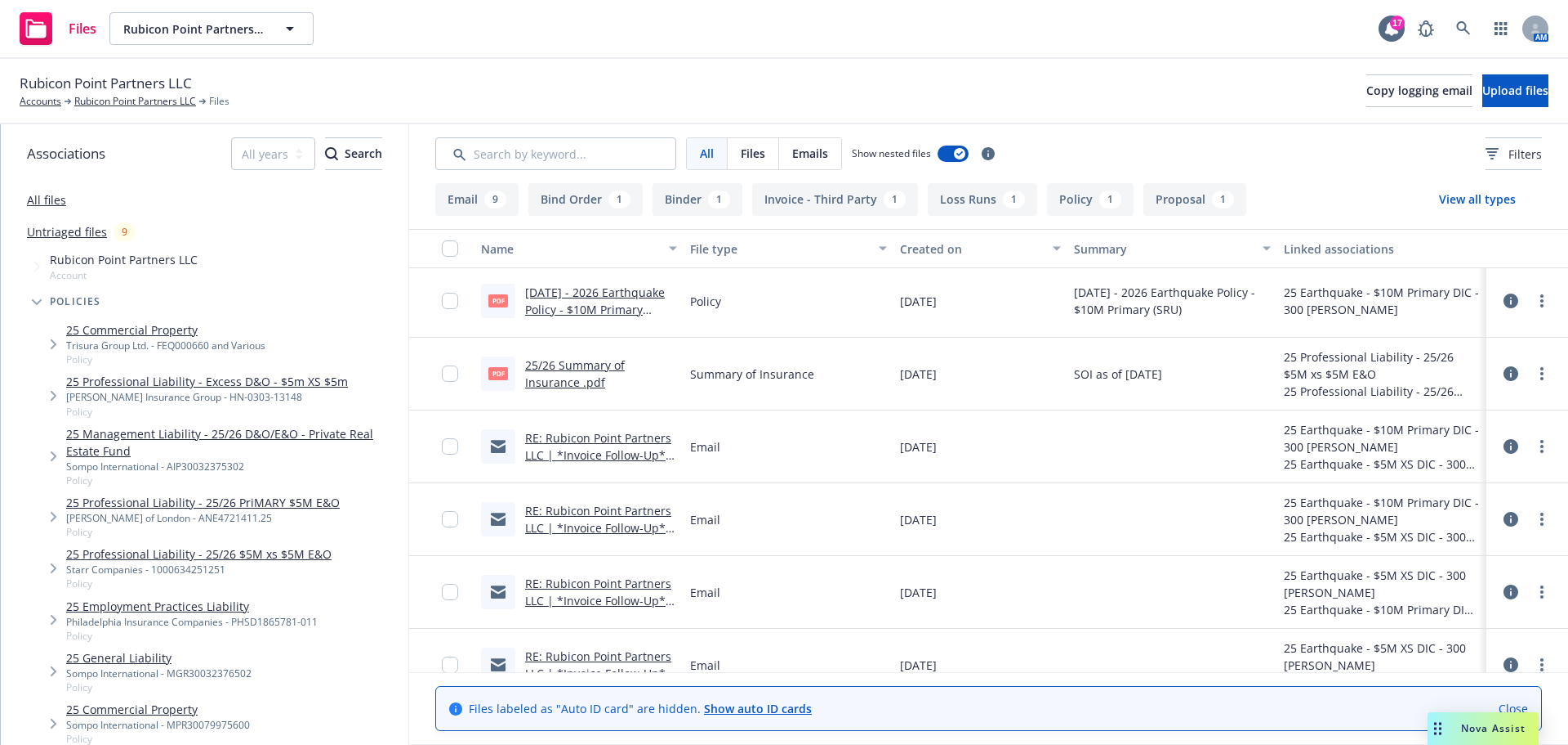
scroll to position [17, 0]
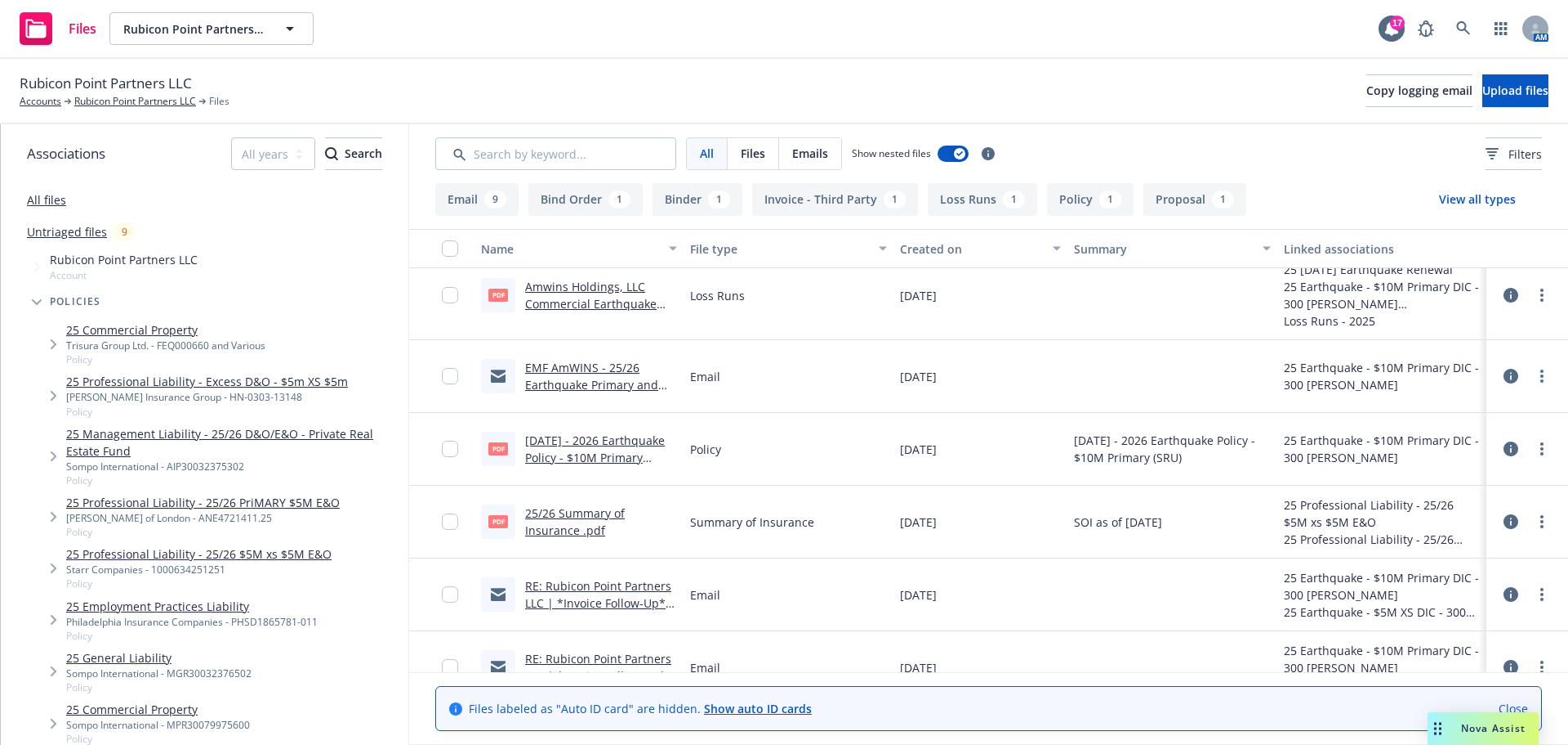
click at [581, 364] on link "EMF AmWINS - 25/26 Earthquake Primary and Excess Policies .msg" at bounding box center [591, 385] width 133 height 50
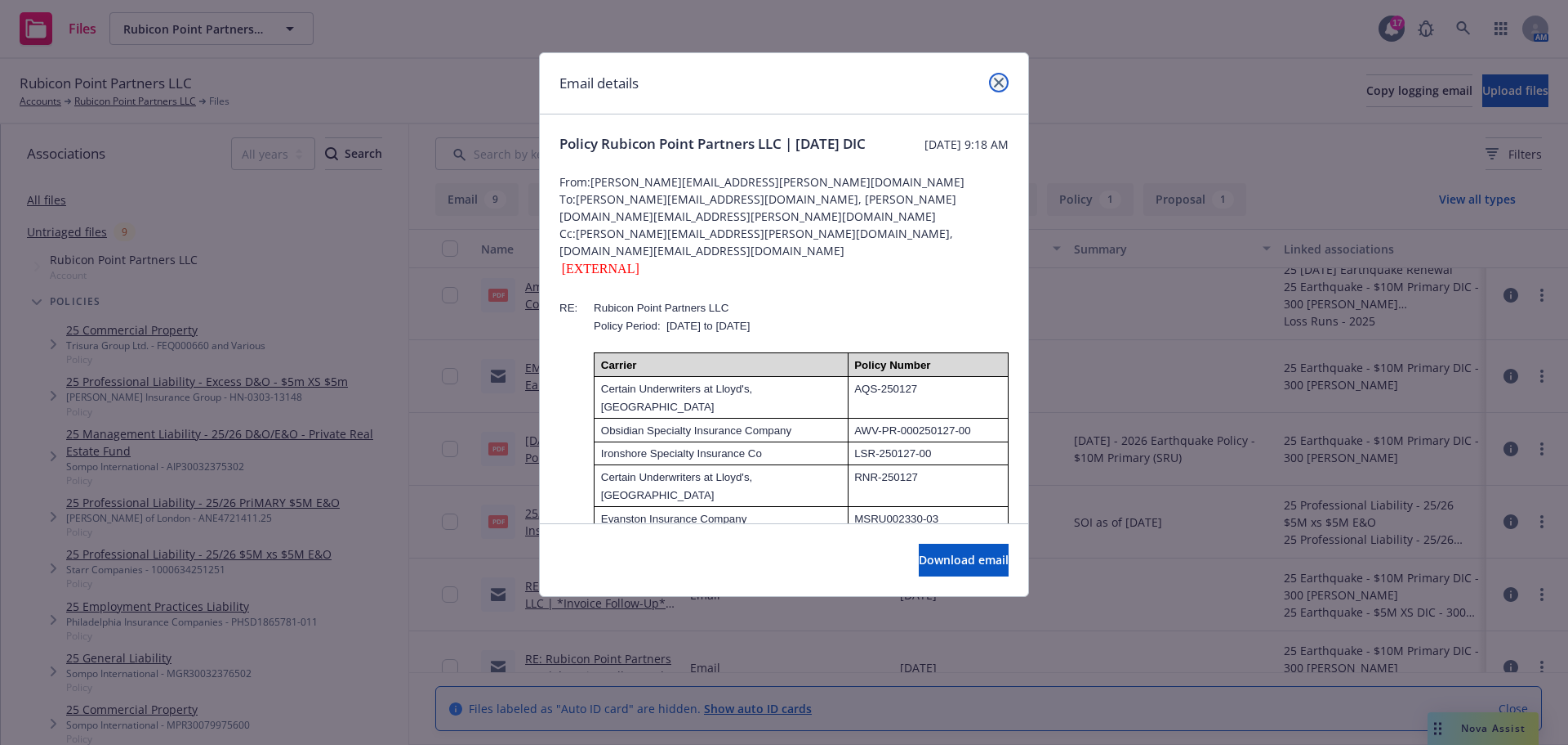
click at [1003, 83] on icon "close" at bounding box center [999, 83] width 10 height 10
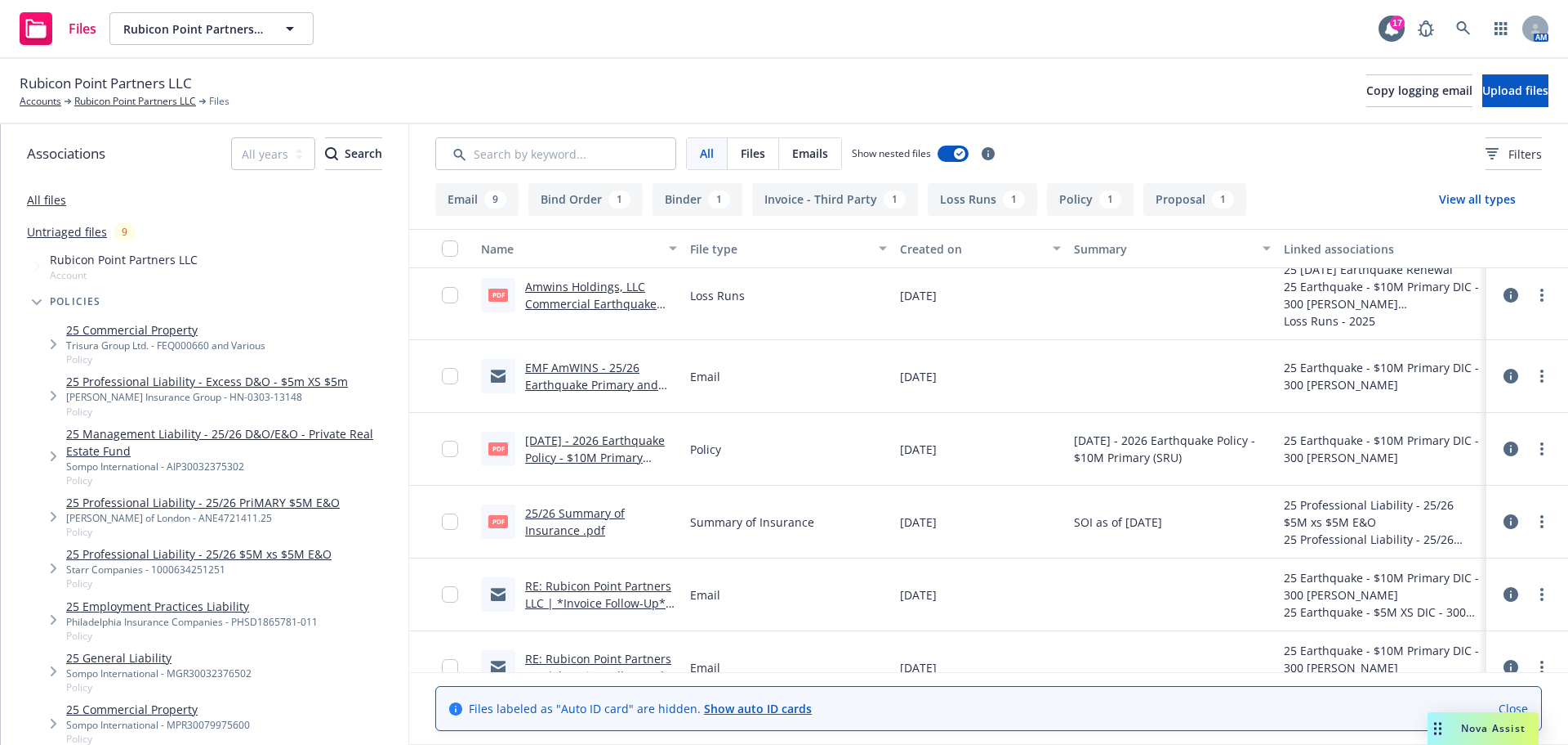
click at [548, 296] on link "Amwins Holdings, LLC Commercial Earthquake 2022 - 2026 Loss Runs - Valued 2025-…" at bounding box center [599, 312] width 149 height 67
click at [599, 375] on div "EMF AmWINS - 25/26 Earthquake Primary and Excess Policies .msg" at bounding box center [601, 376] width 152 height 35
click at [586, 365] on link "EMF AmWINS - 25/26 Earthquake Primary and Excess Policies .msg" at bounding box center [591, 385] width 133 height 50
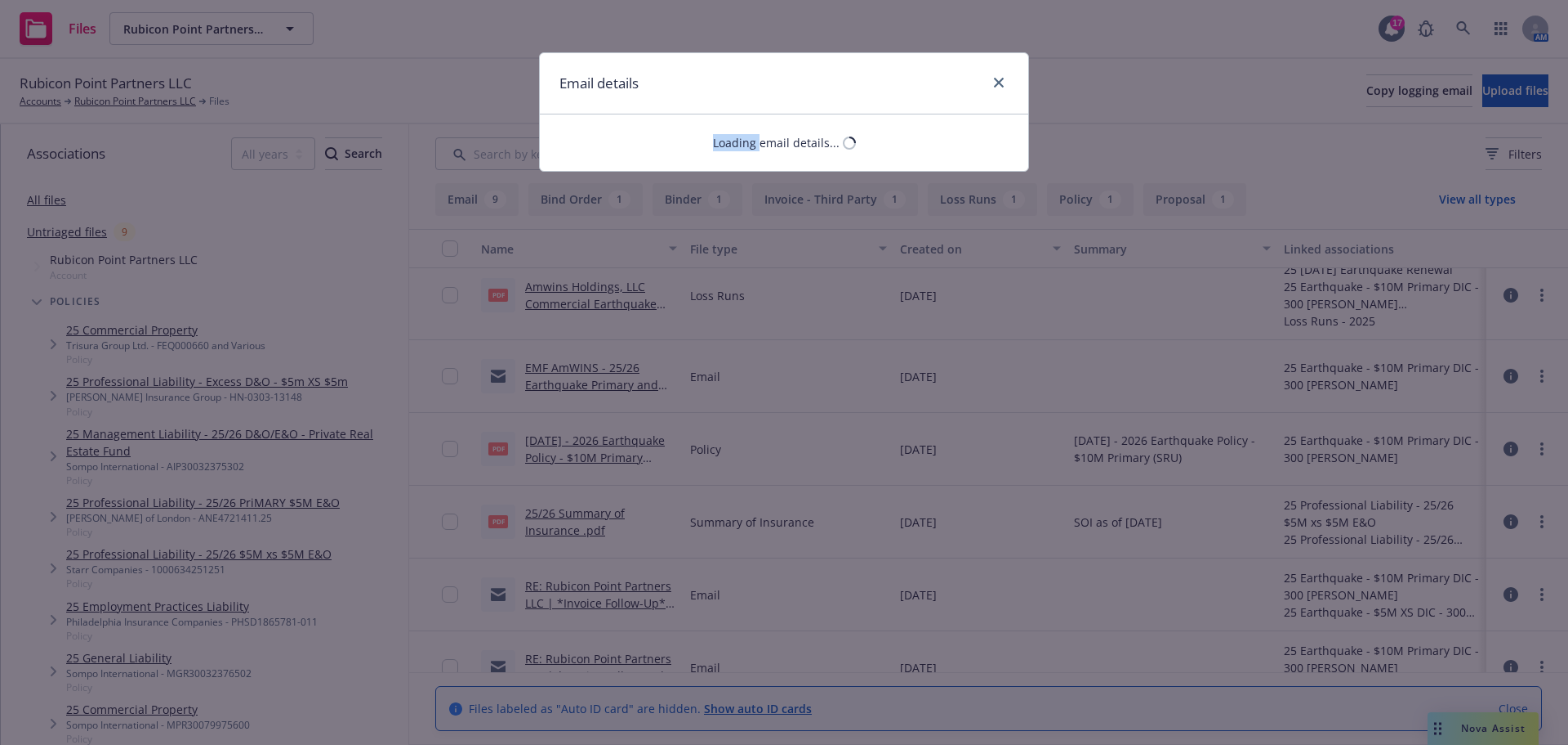
click at [586, 365] on div "Email details Loading email details..." at bounding box center [784, 372] width 1568 height 745
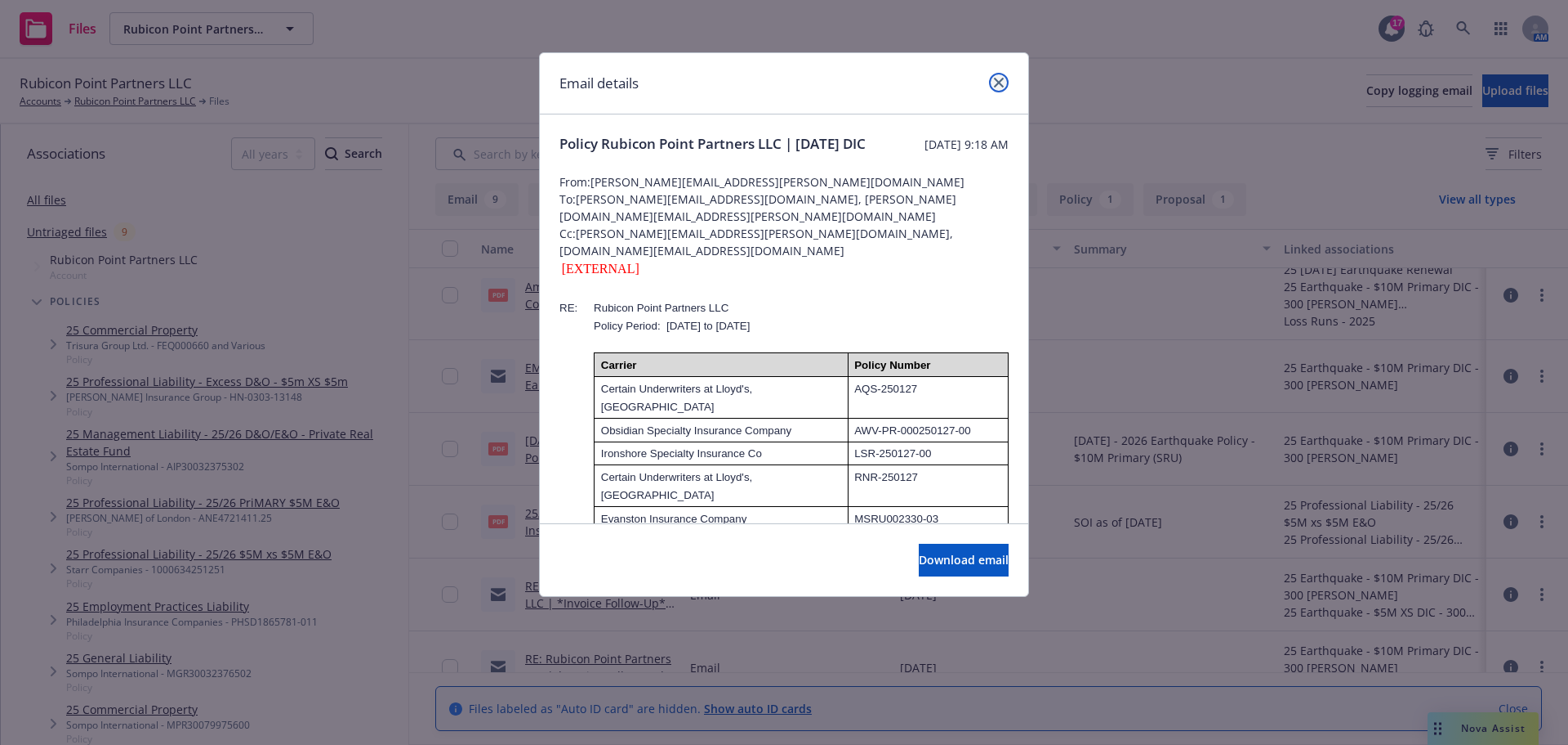
click at [1003, 82] on icon "close" at bounding box center [999, 83] width 10 height 10
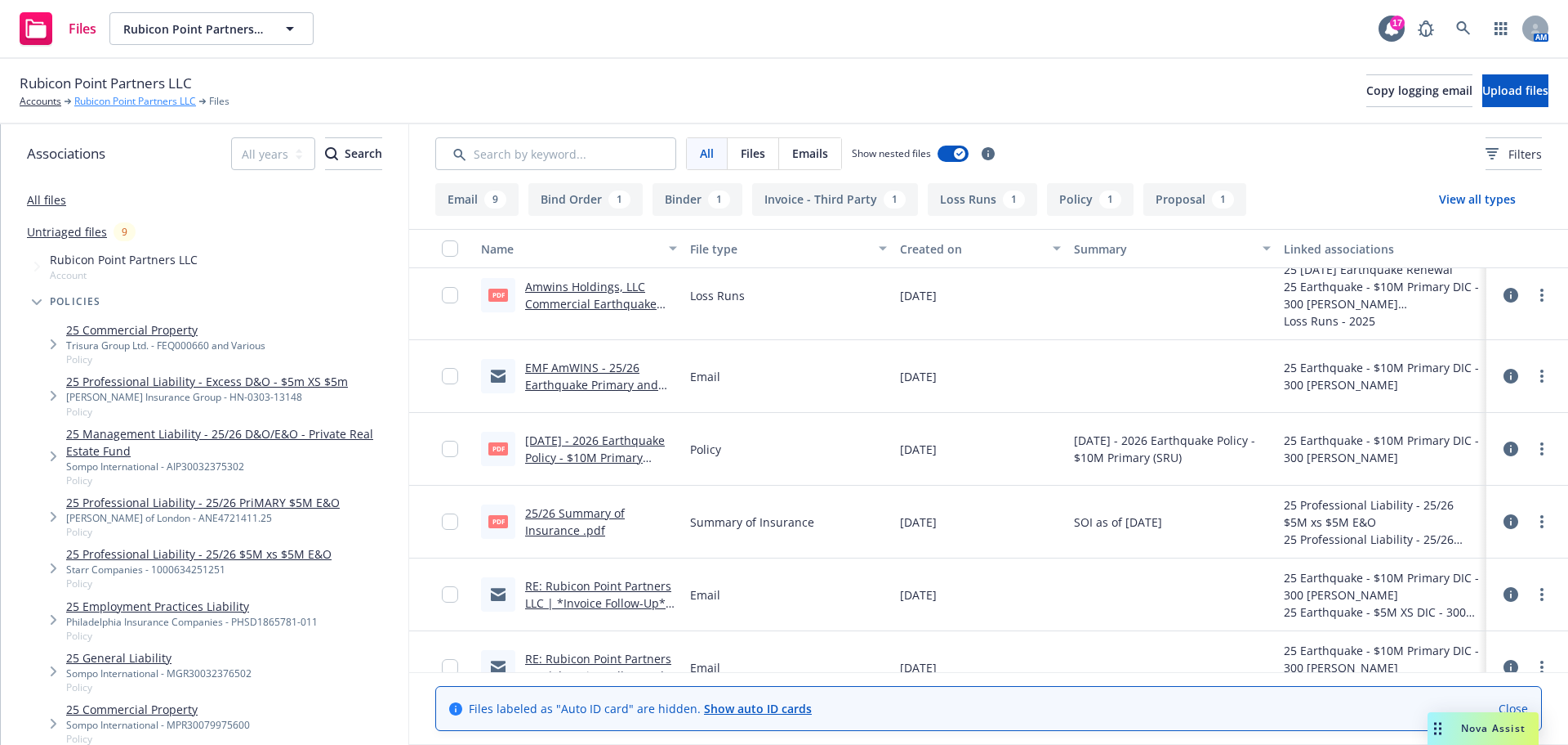
click at [139, 102] on link "Rubicon Point Partners LLC" at bounding box center [135, 101] width 121 height 14
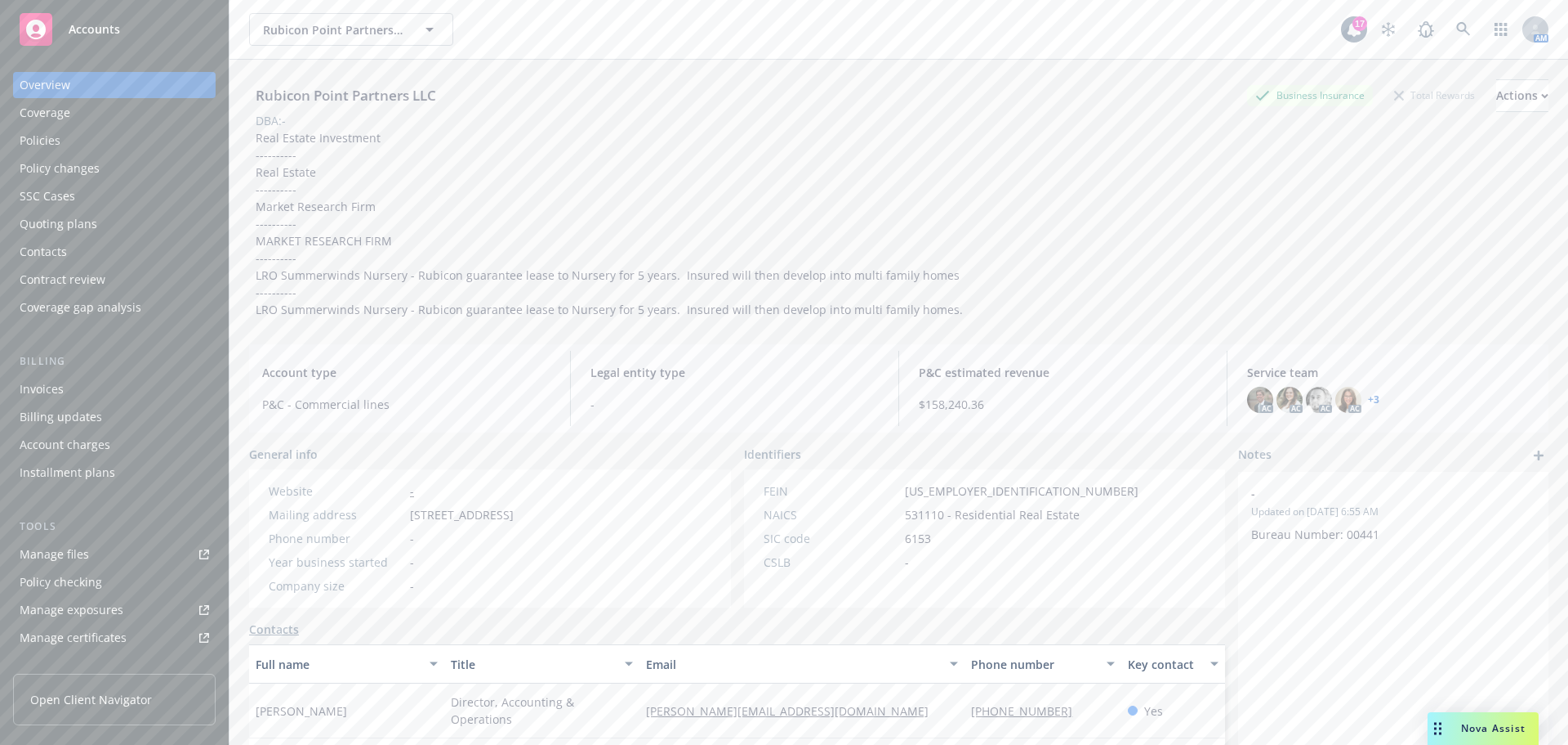
click at [82, 150] on div "Policies" at bounding box center [114, 140] width 190 height 26
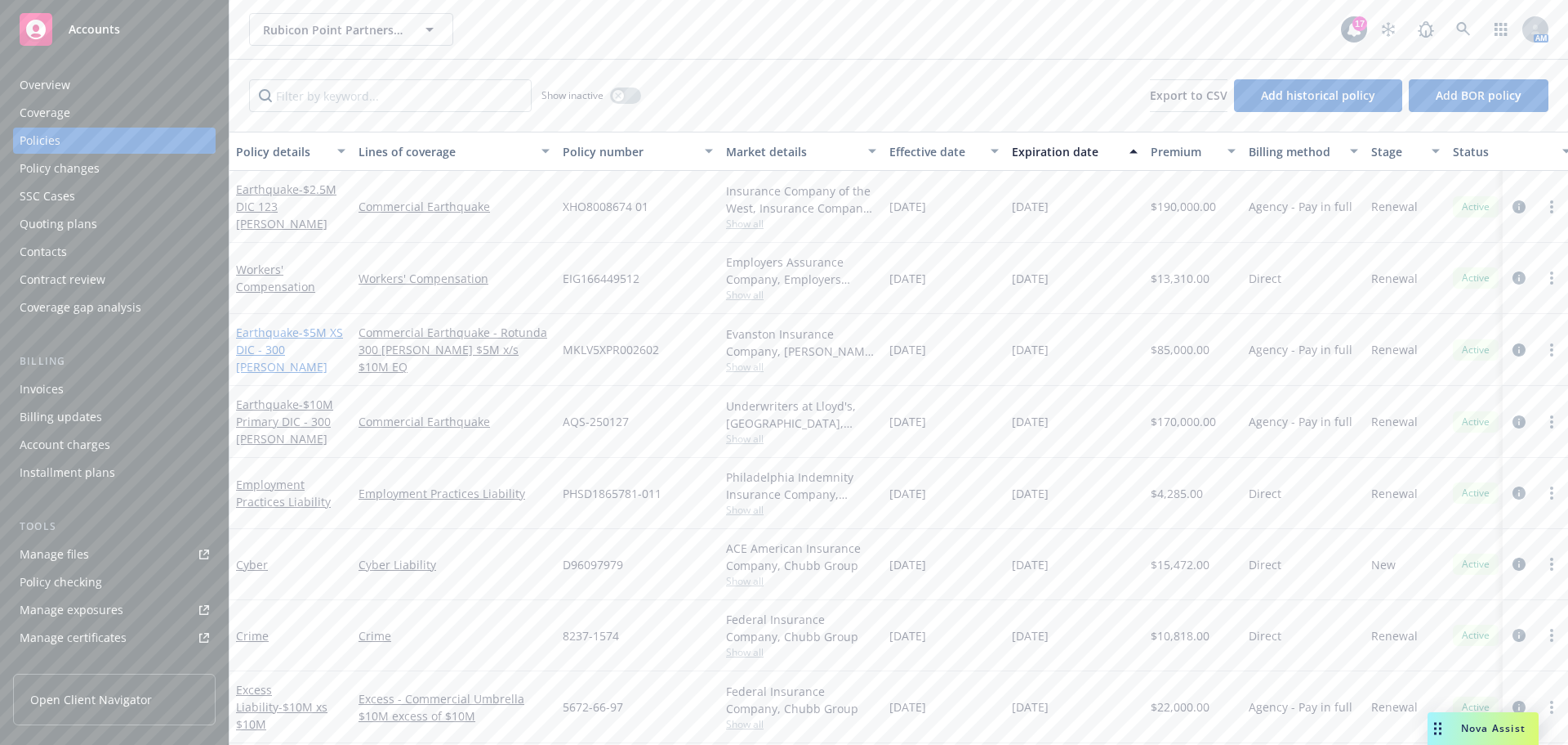
click at [278, 329] on link "Earthquake - $5M XS DIC - 300 Frank Ogawa" at bounding box center [289, 350] width 107 height 50
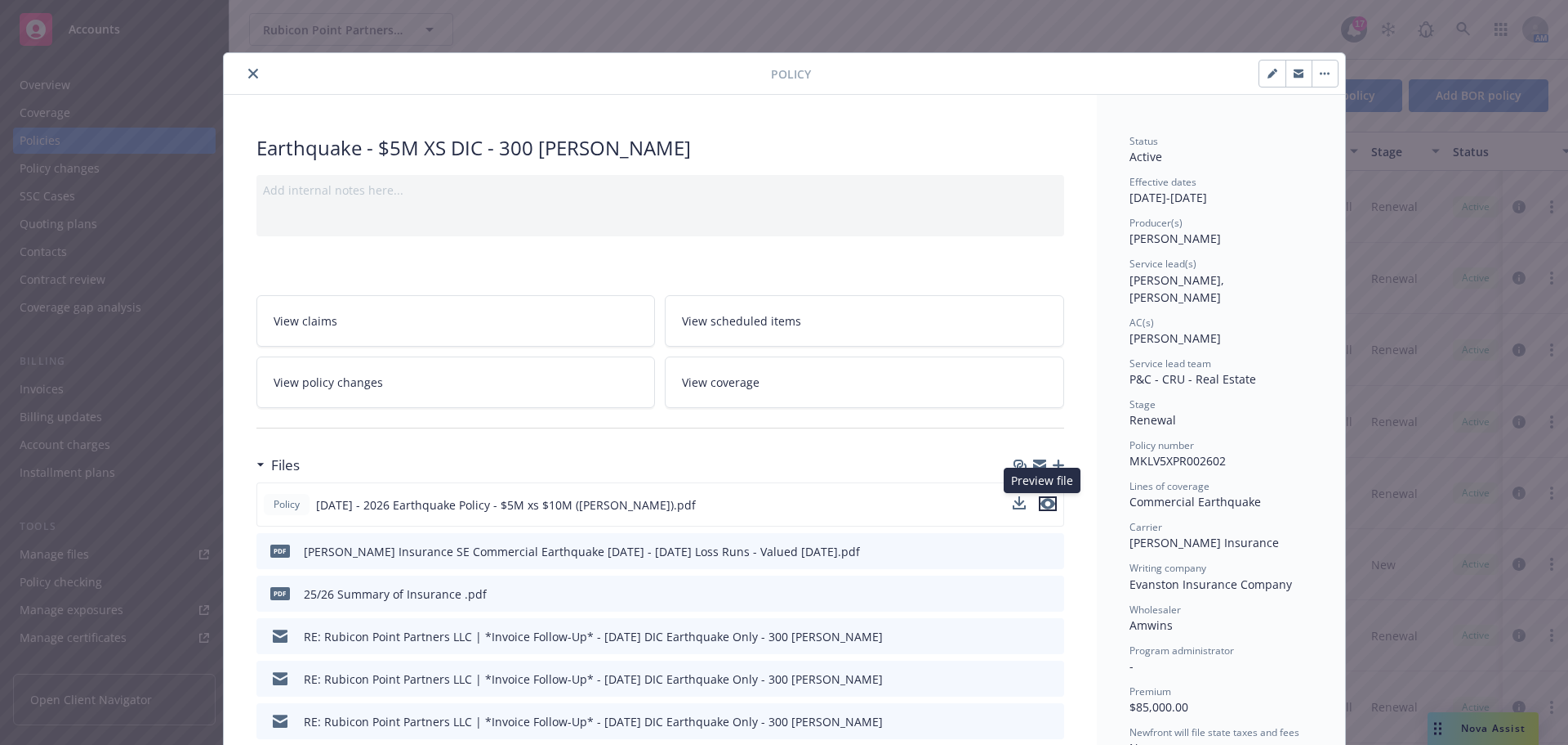
click at [1041, 504] on icon "preview file" at bounding box center [1047, 503] width 14 height 12
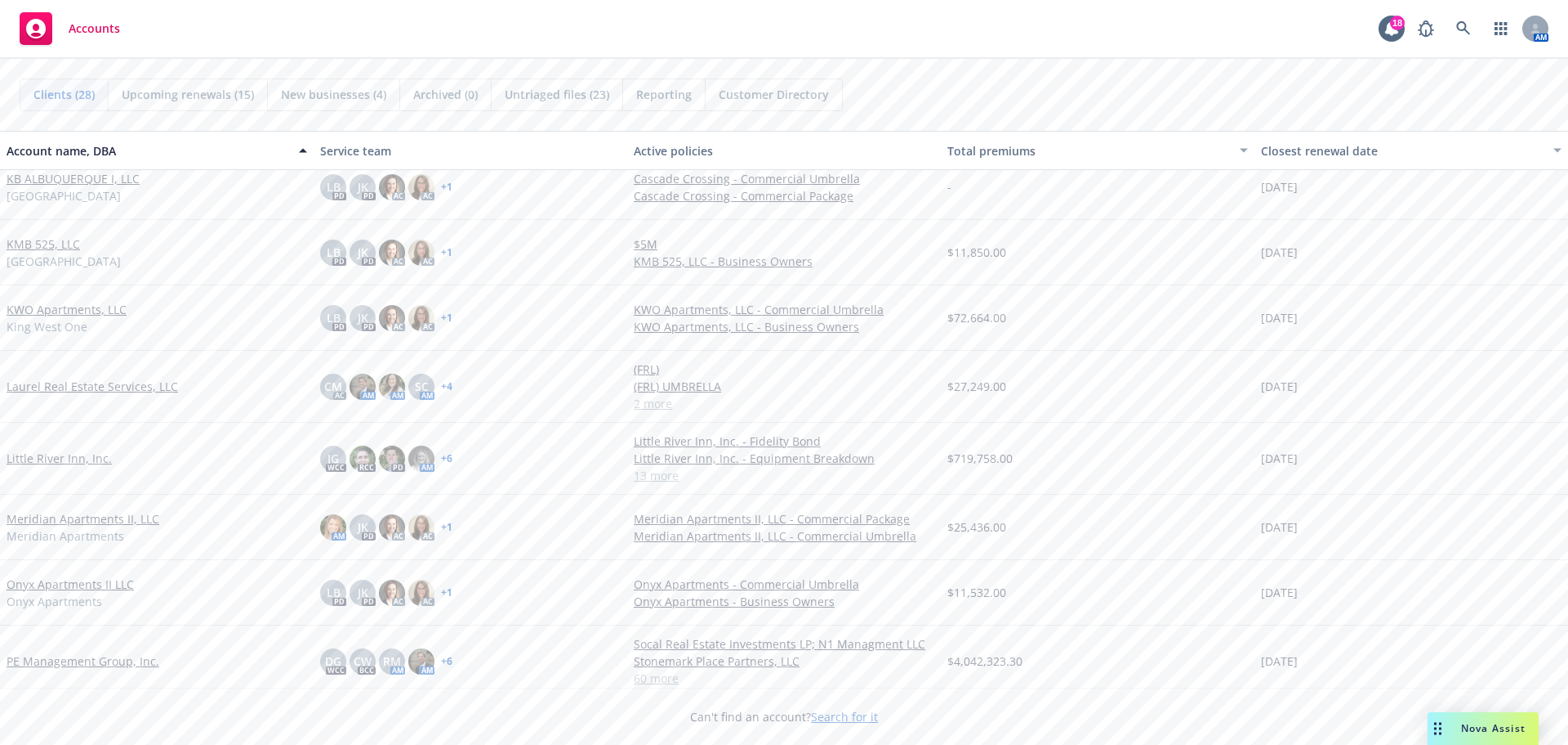
scroll to position [823, 0]
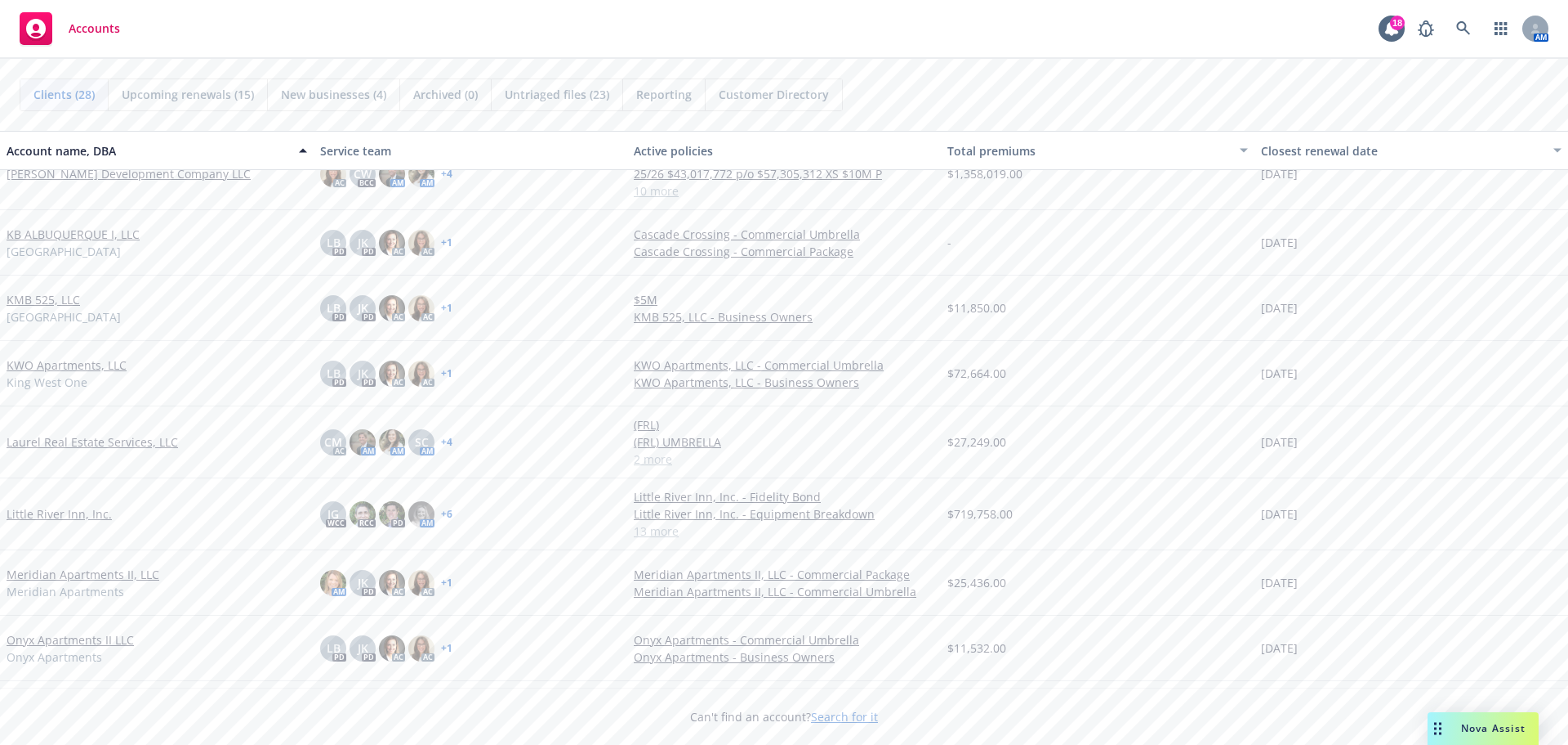
click at [88, 513] on link "Little River Inn, Inc." at bounding box center [59, 514] width 105 height 17
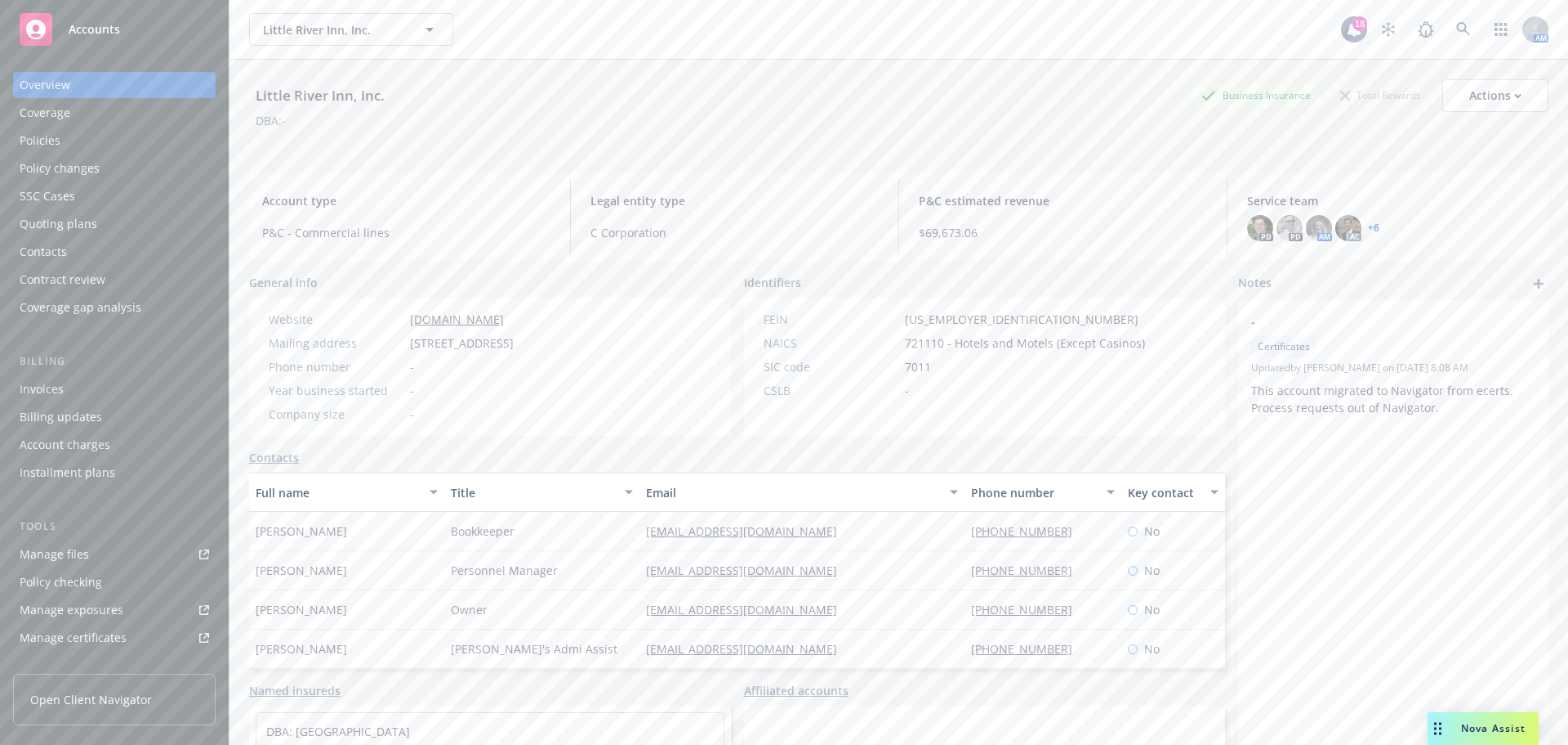
click at [94, 137] on div "Policies" at bounding box center [114, 140] width 190 height 26
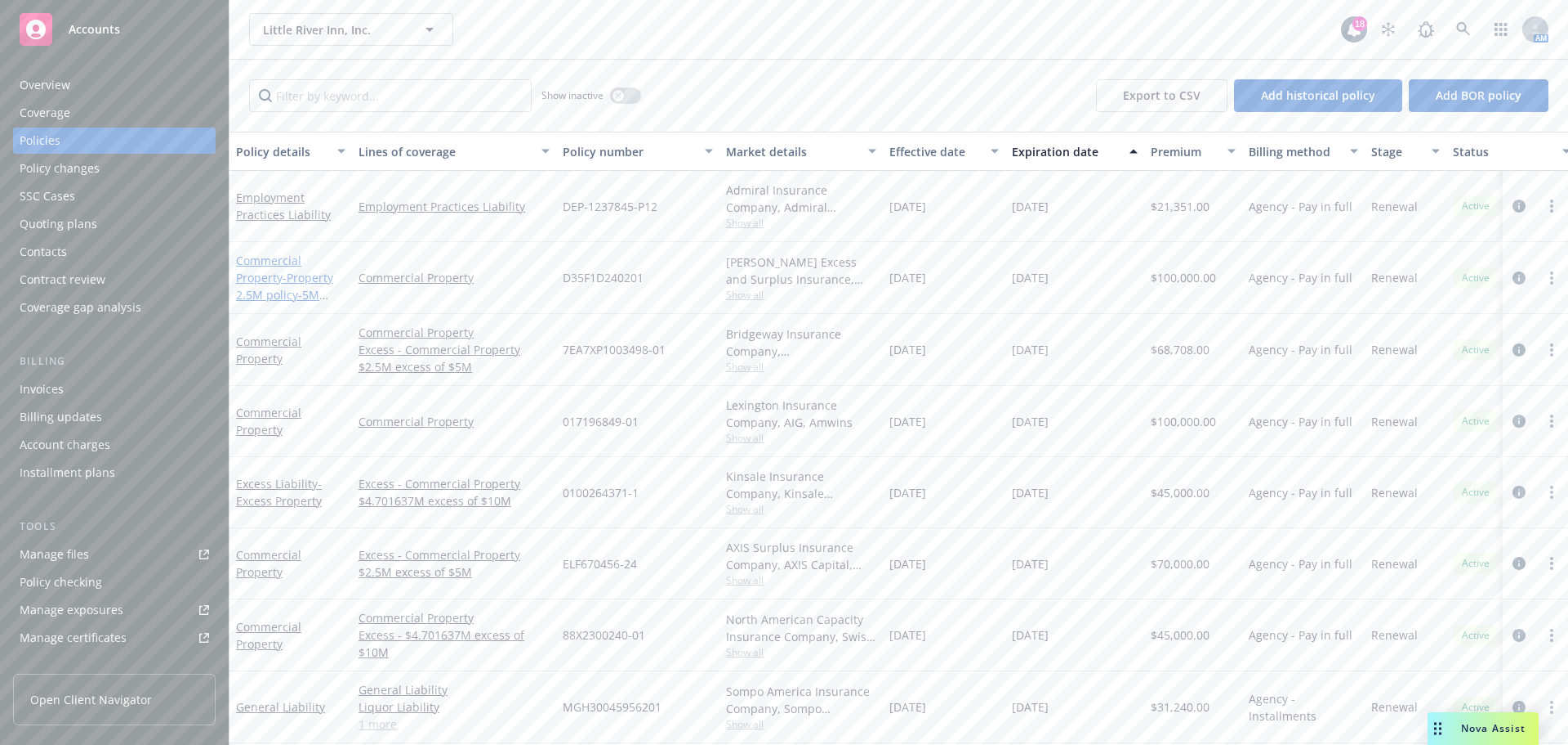
click at [280, 261] on link "Commercial Property - Property 2.5M policy-5M policy" at bounding box center [284, 286] width 97 height 67
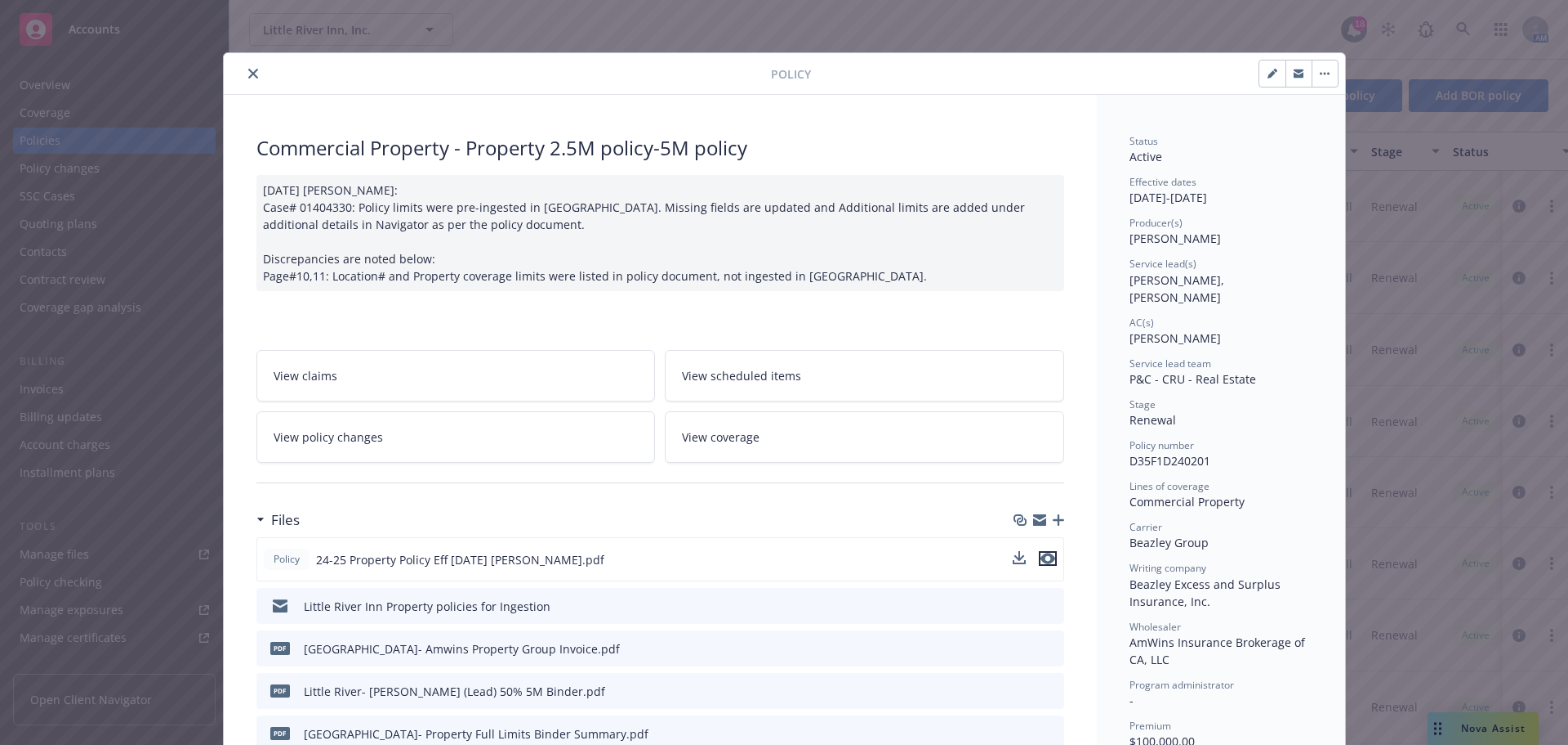
click at [1040, 562] on icon "preview file" at bounding box center [1047, 558] width 14 height 12
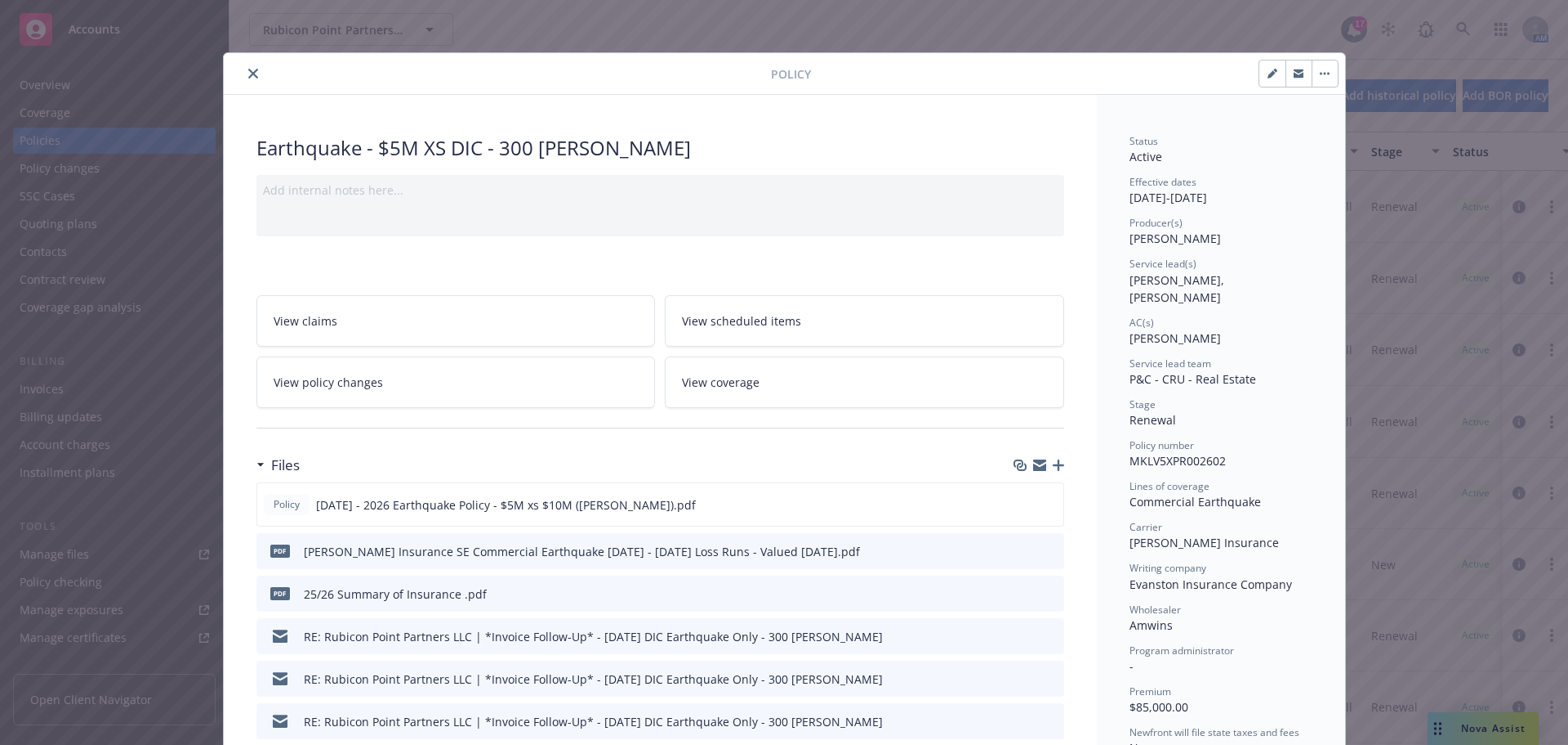
click at [248, 74] on icon "close" at bounding box center [253, 73] width 10 height 10
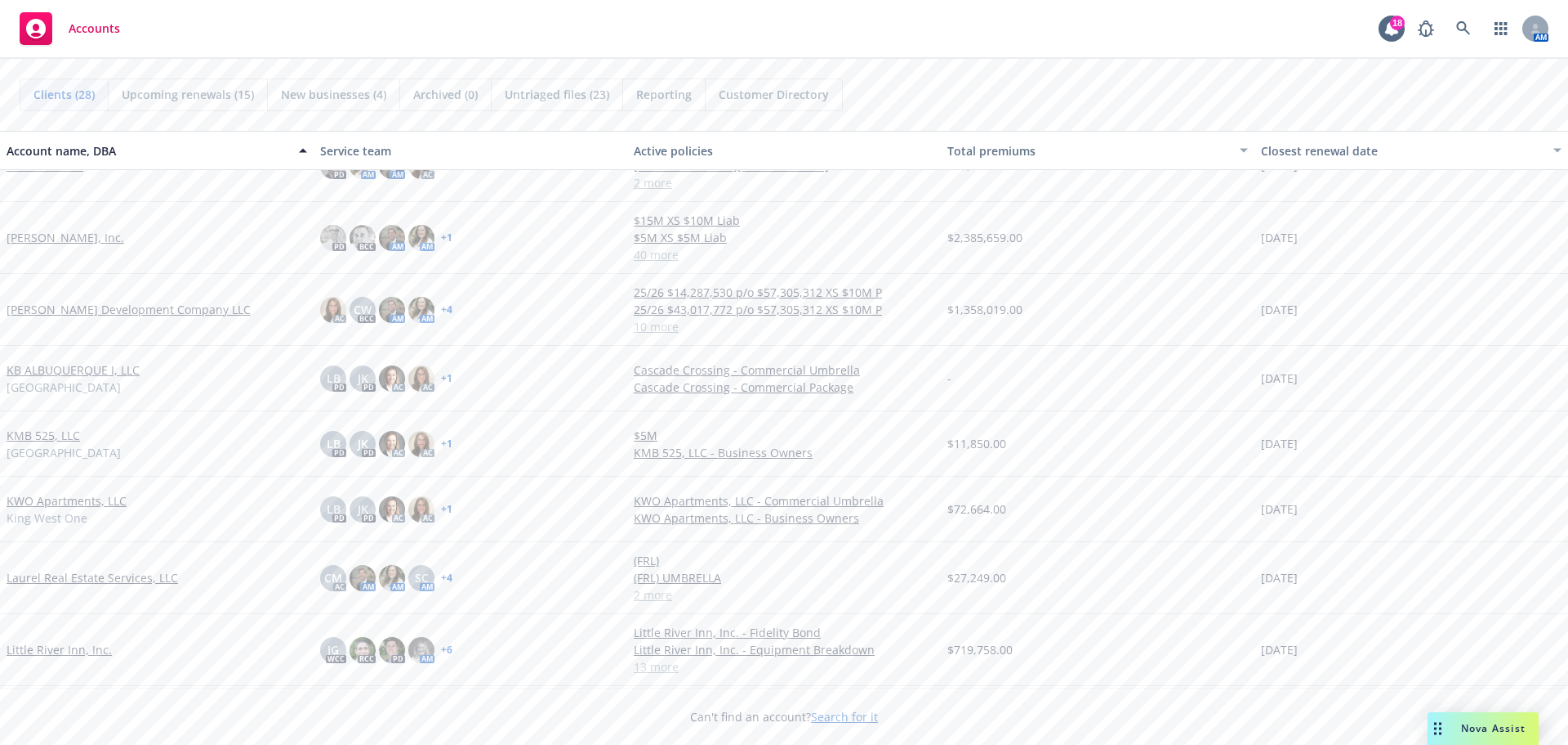
scroll to position [653, 0]
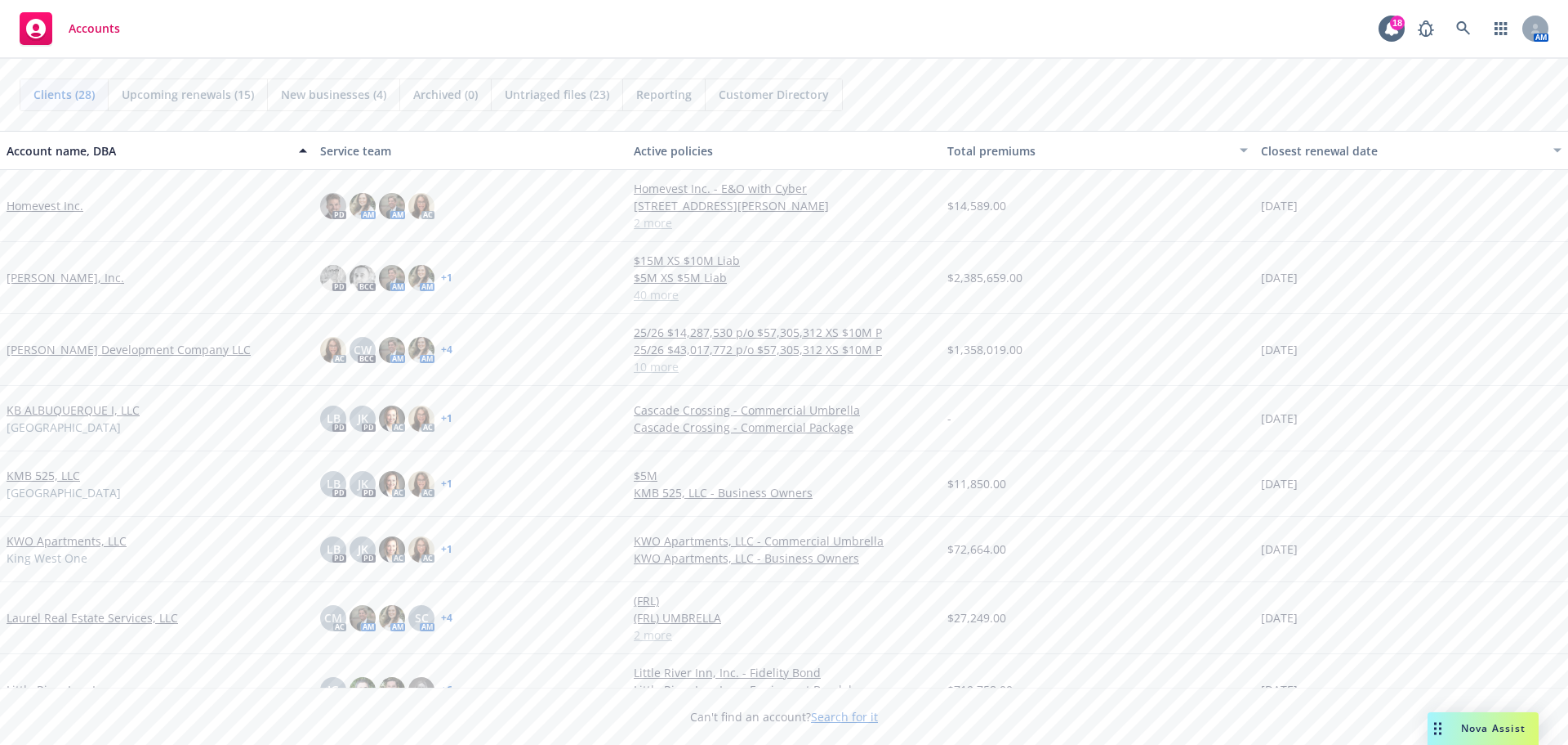
click at [53, 277] on link "[PERSON_NAME], Inc." at bounding box center [65, 278] width 118 height 17
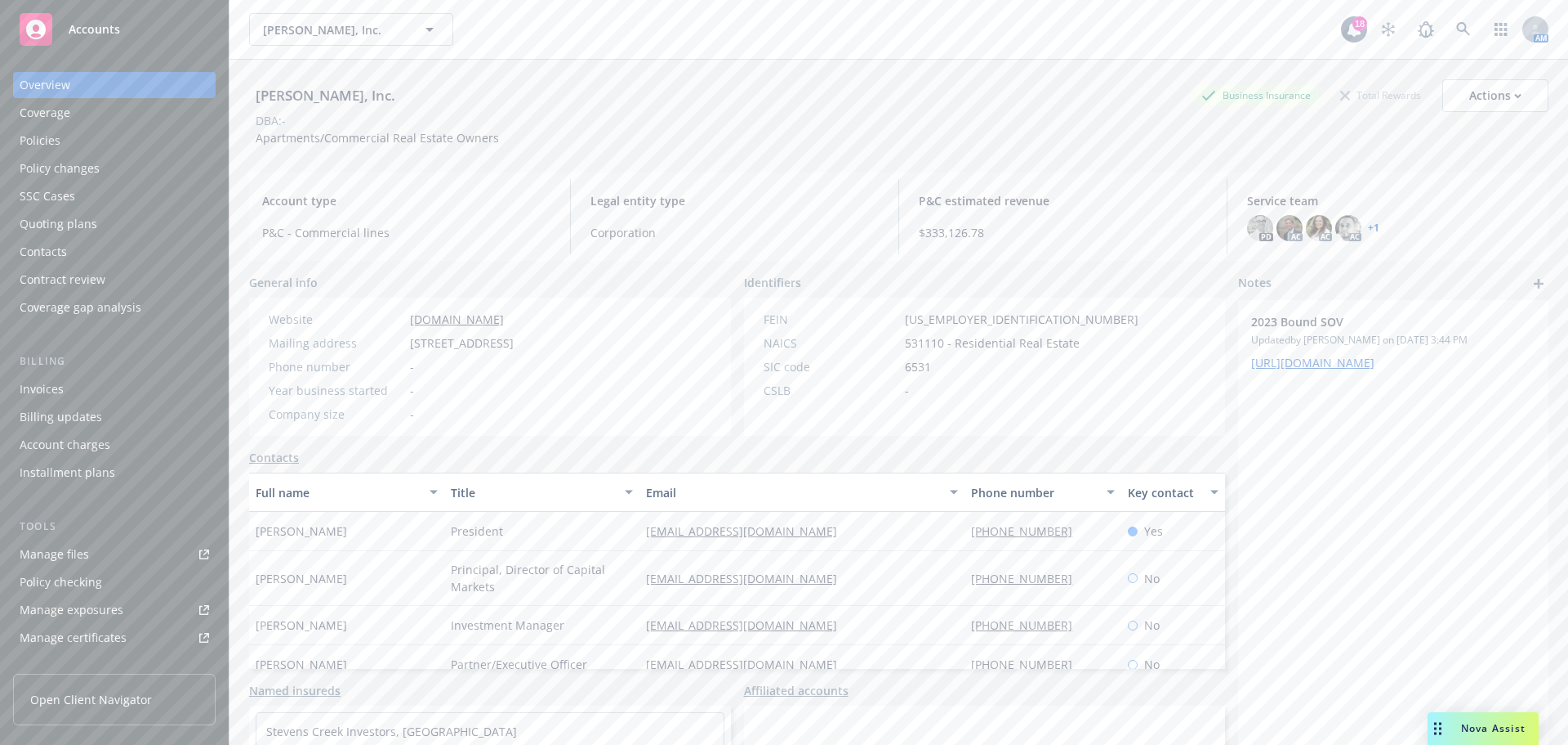
click at [56, 224] on div "Quoting plans" at bounding box center [58, 224] width 78 height 26
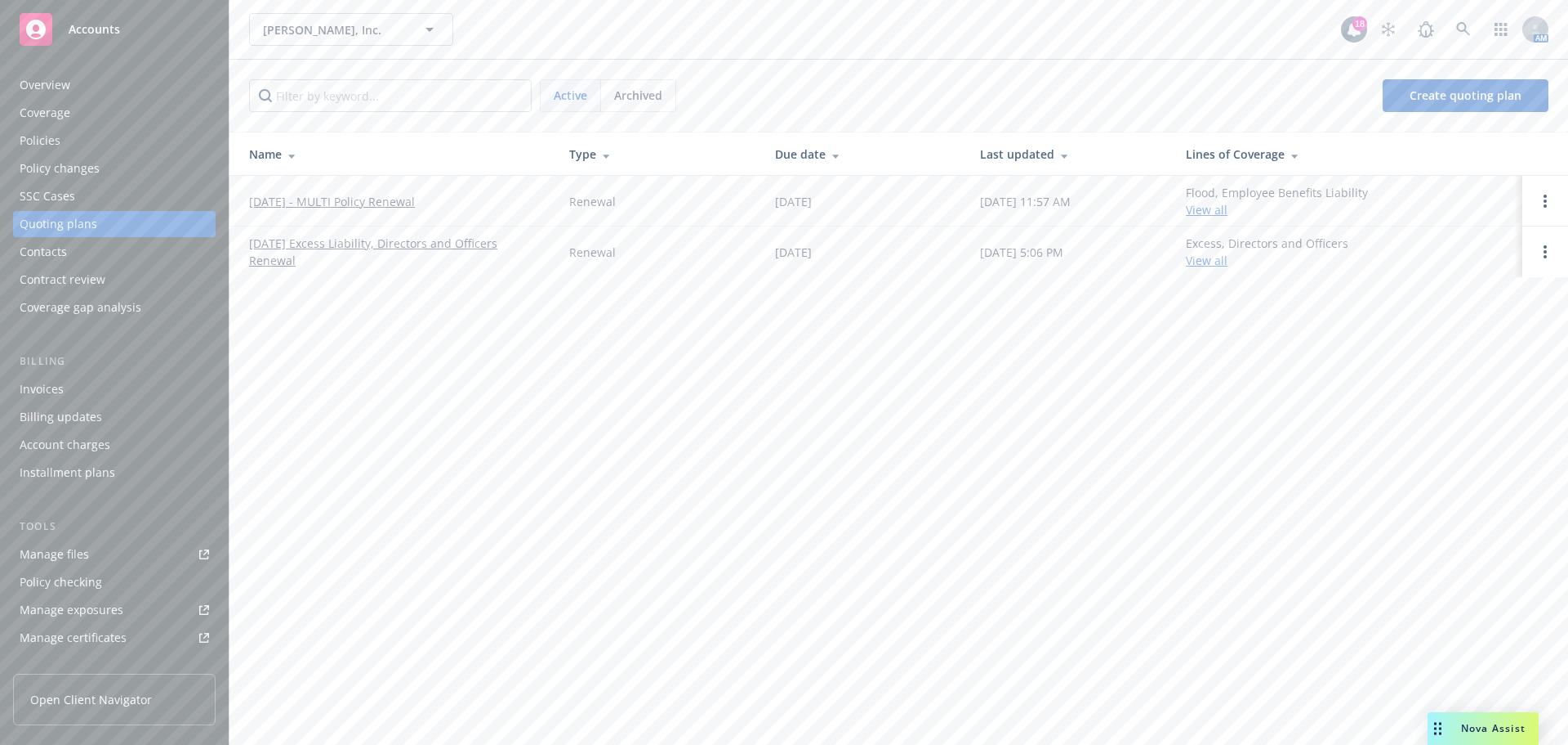
click at [347, 200] on link "[DATE] - MULTI Policy Renewal" at bounding box center [332, 201] width 166 height 17
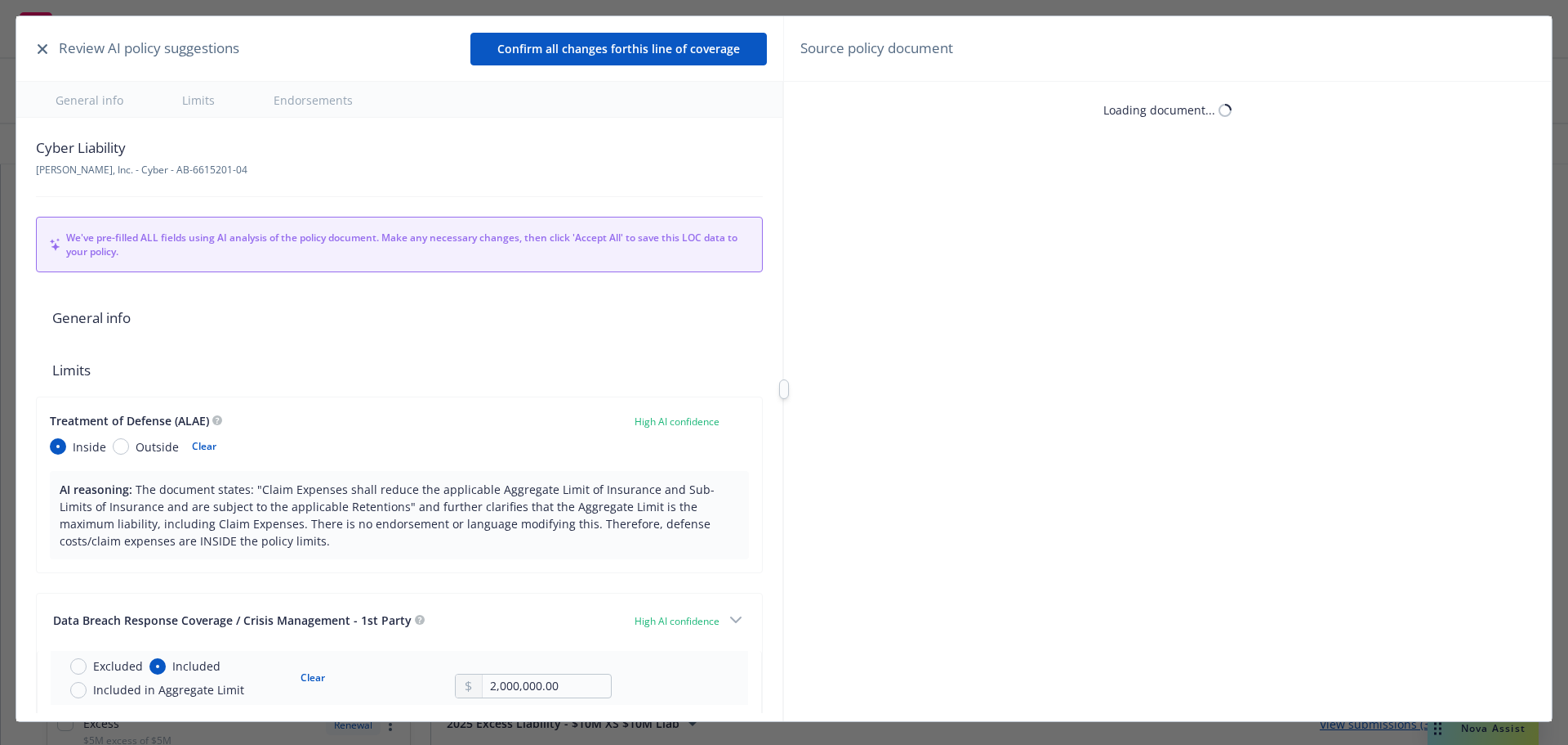
type textarea "x"
click at [40, 45] on icon "button" at bounding box center [42, 49] width 10 height 10
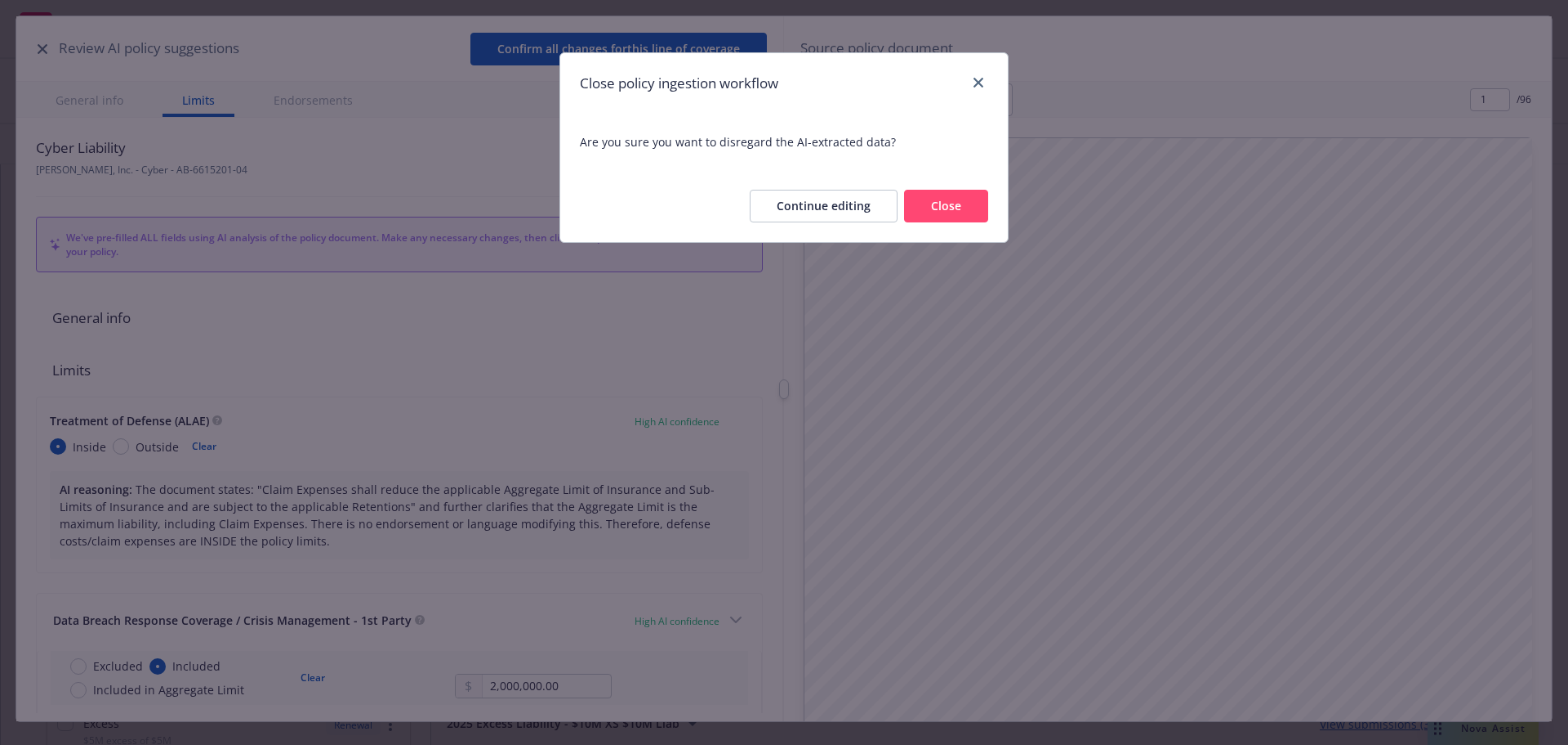
click at [953, 209] on button "Close" at bounding box center [946, 206] width 84 height 33
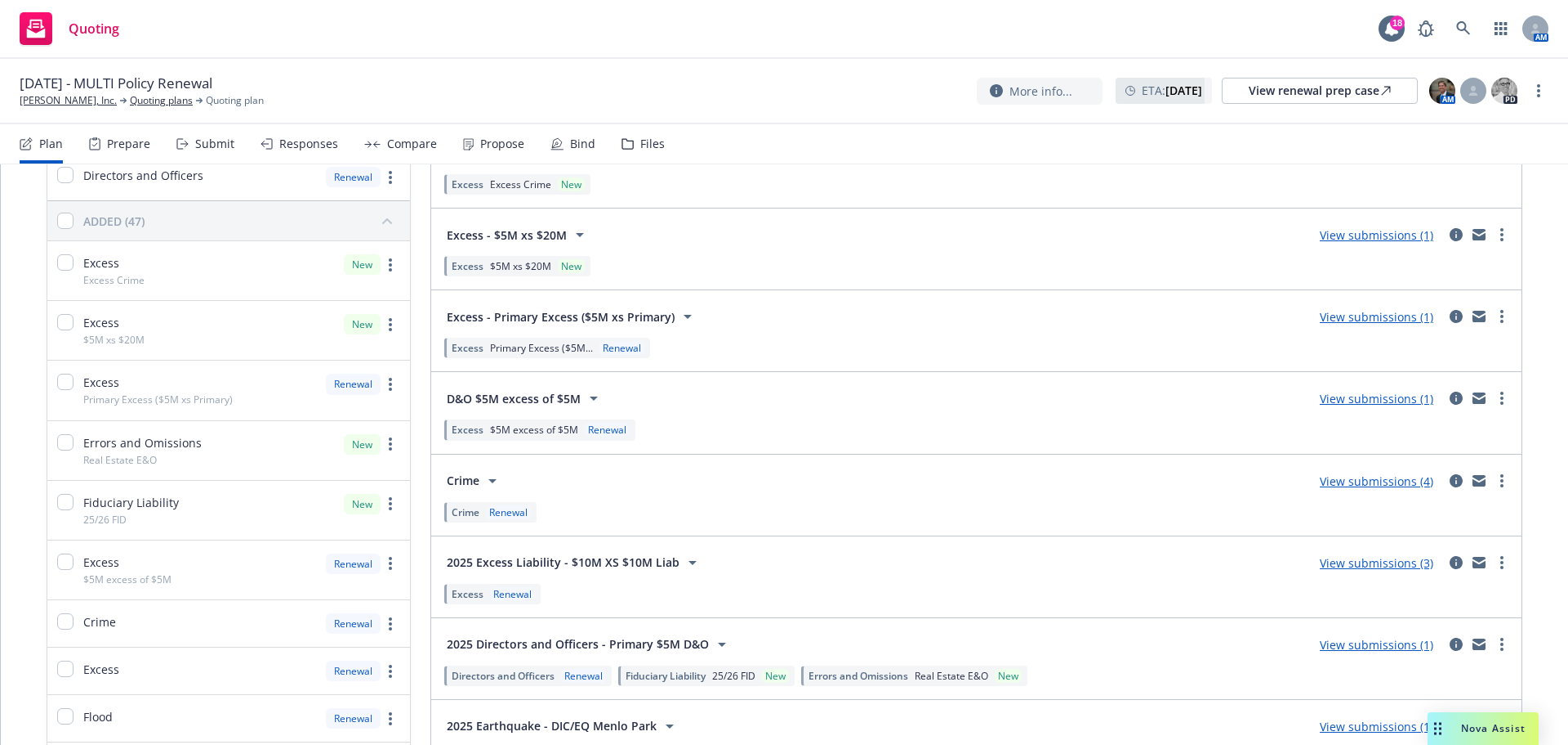
scroll to position [327, 0]
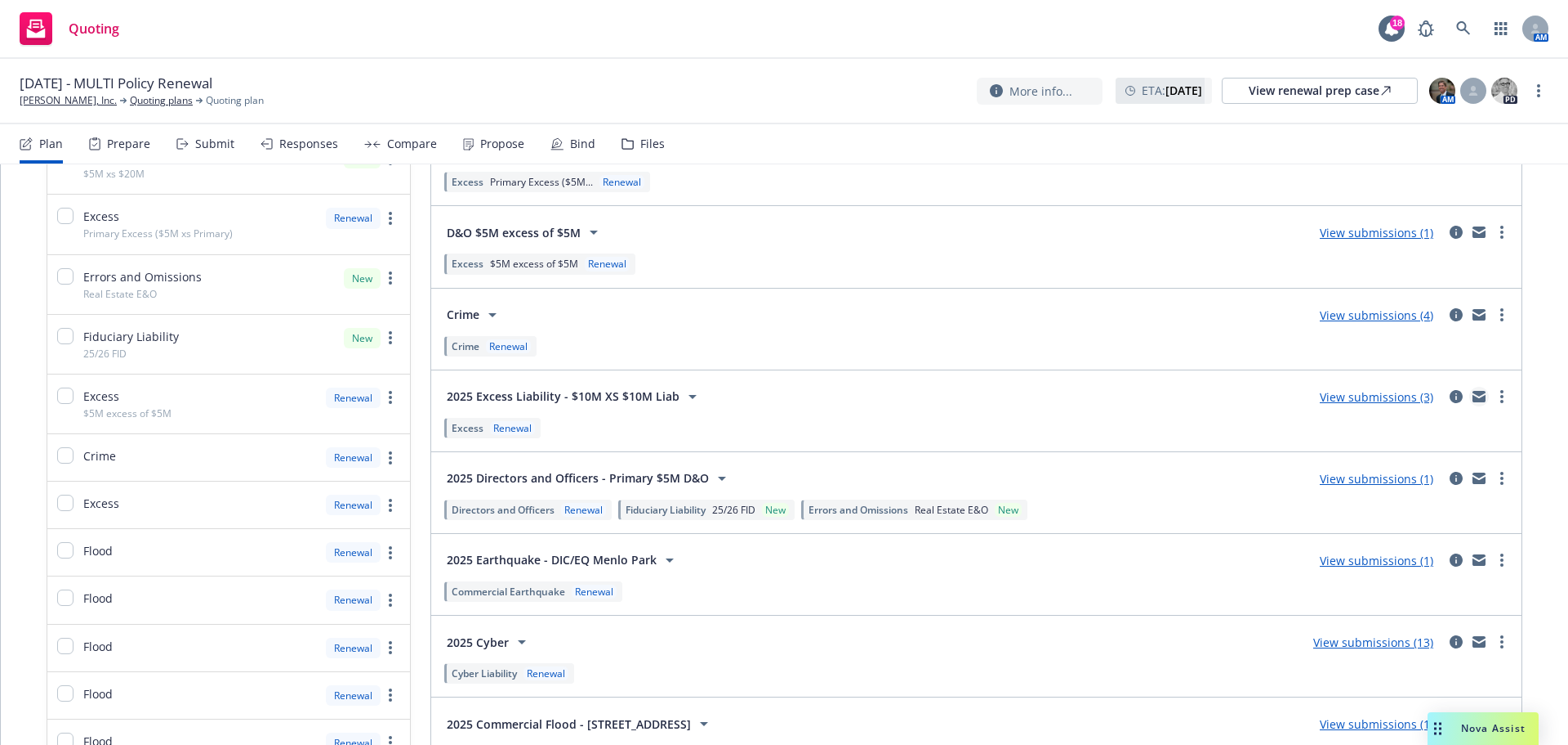
click at [1470, 389] on link "mail" at bounding box center [1479, 396] width 19 height 19
